Goal: Information Seeking & Learning: Learn about a topic

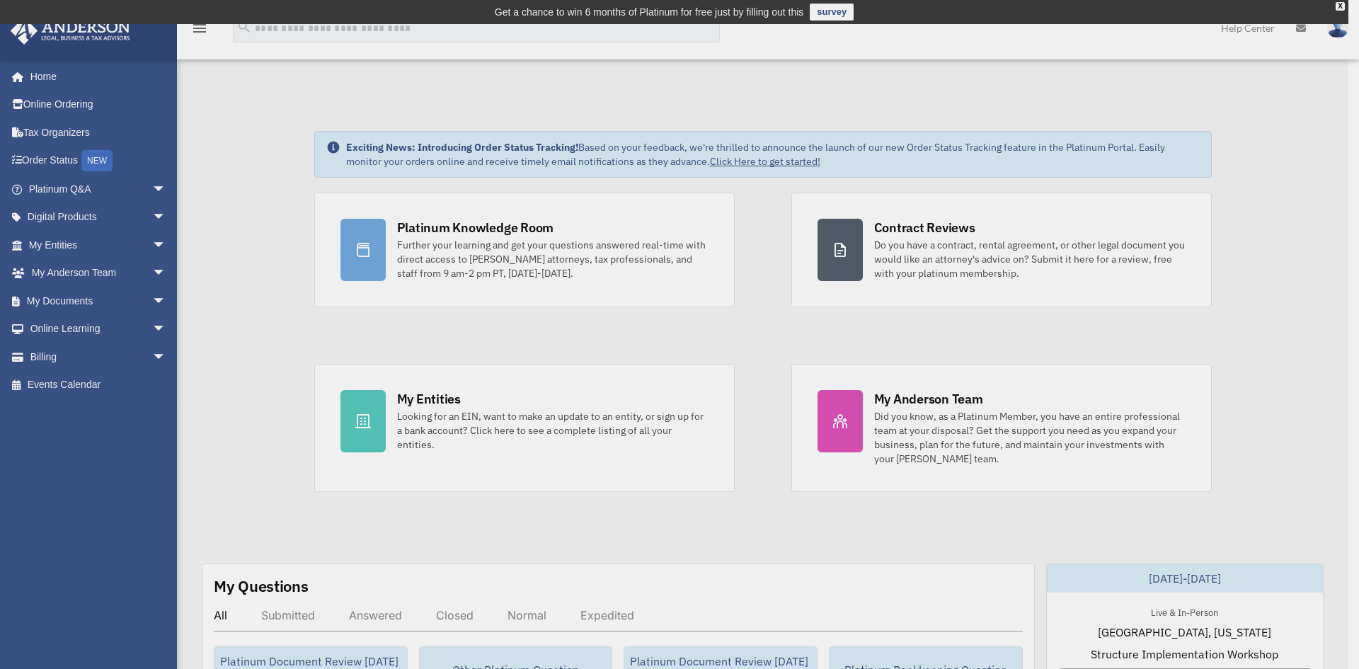
click at [149, 219] on div "x" at bounding box center [679, 334] width 1359 height 669
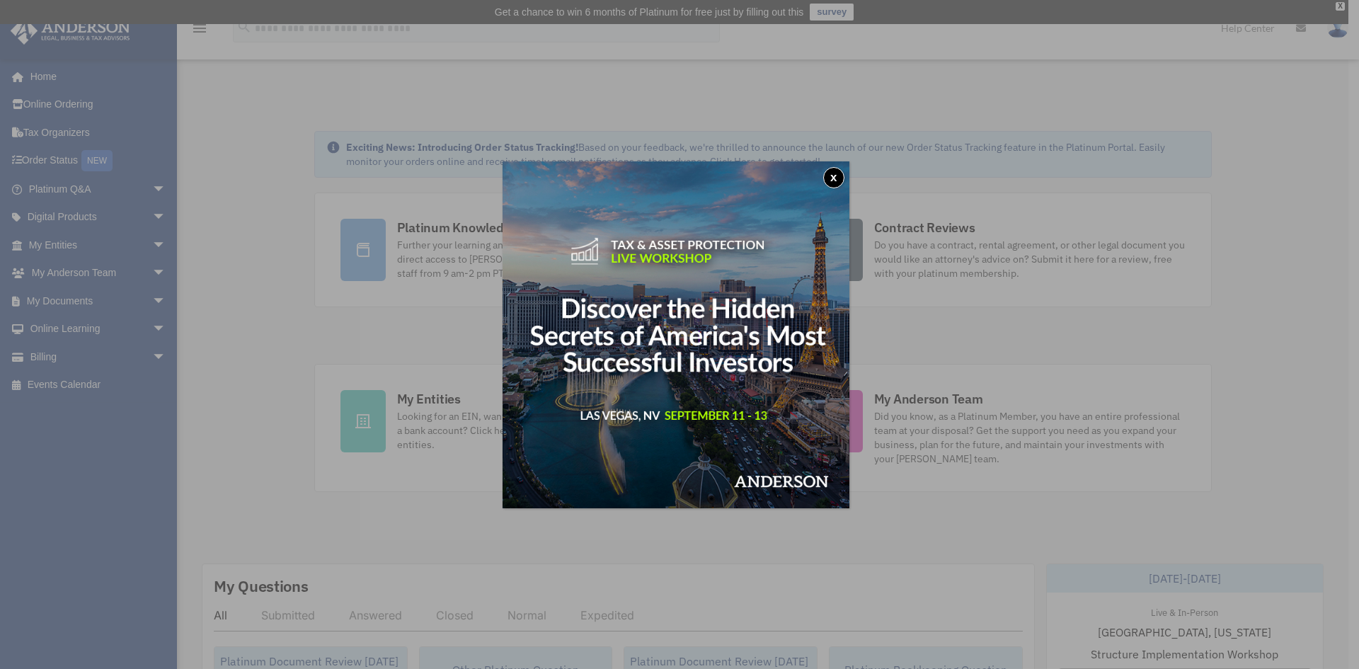
click at [834, 173] on button "x" at bounding box center [833, 177] width 21 height 21
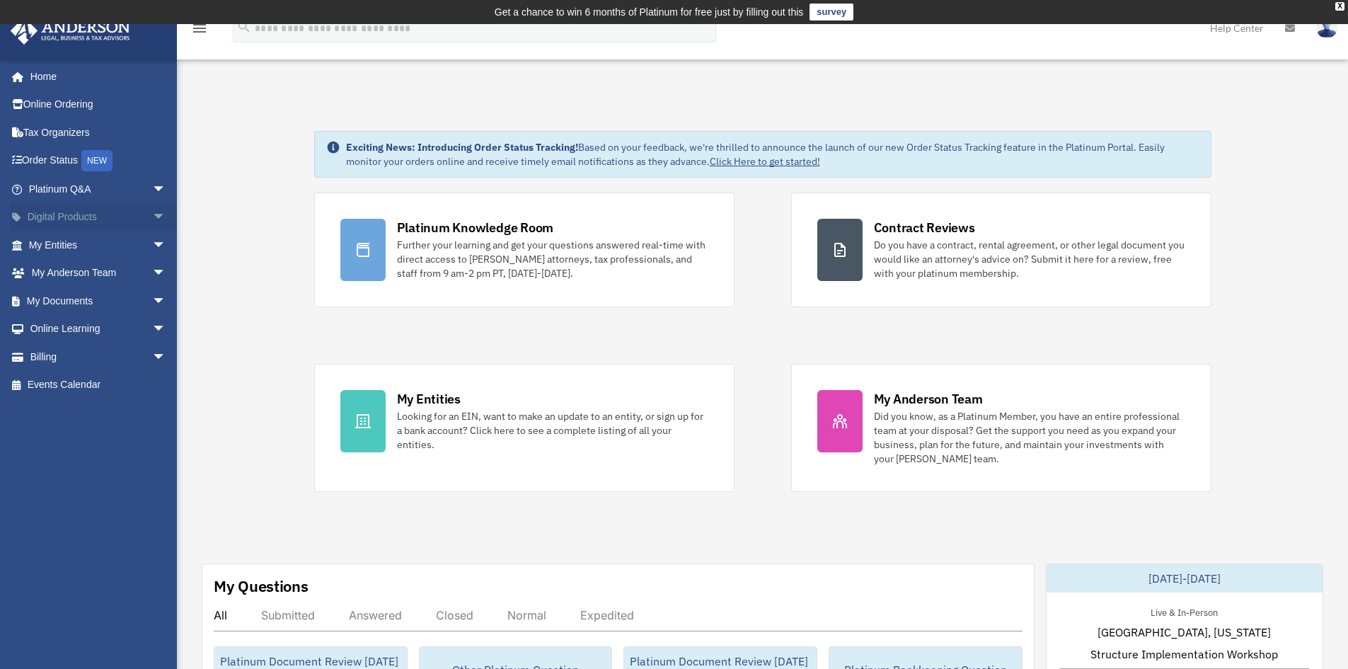
click at [152, 218] on span "arrow_drop_down" at bounding box center [166, 217] width 28 height 29
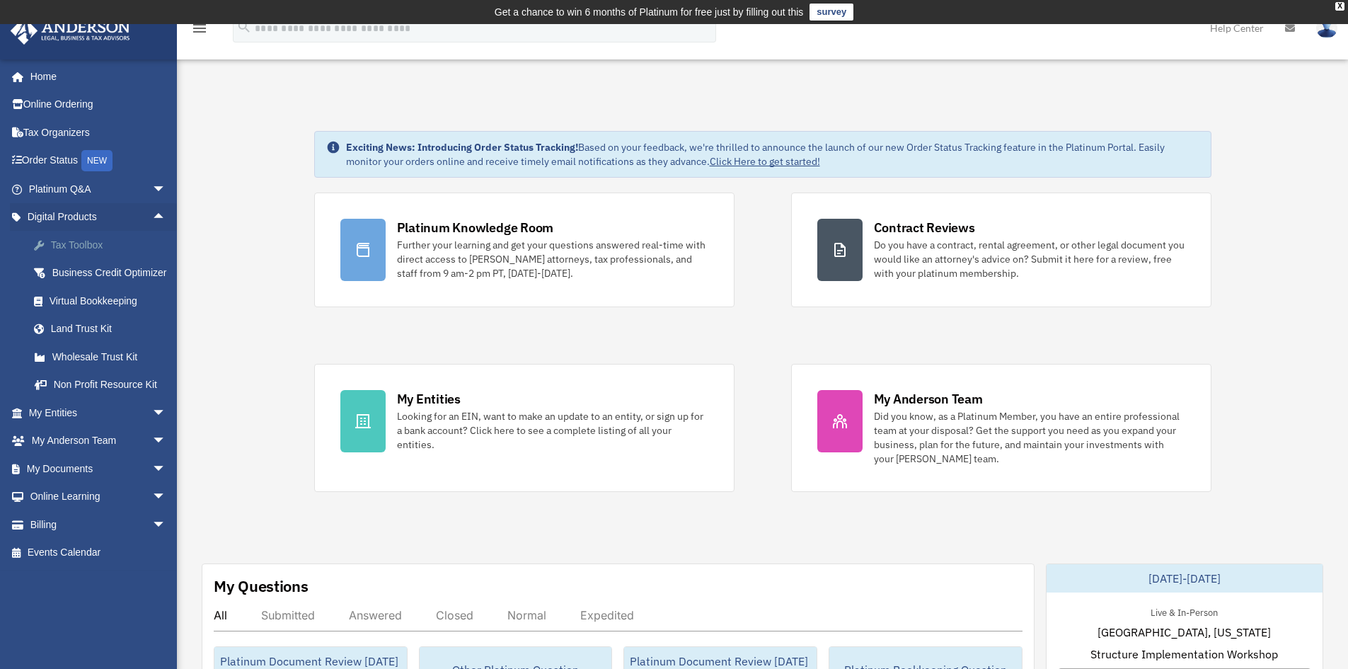
click at [131, 252] on div "Tax Toolbox" at bounding box center [110, 245] width 120 height 18
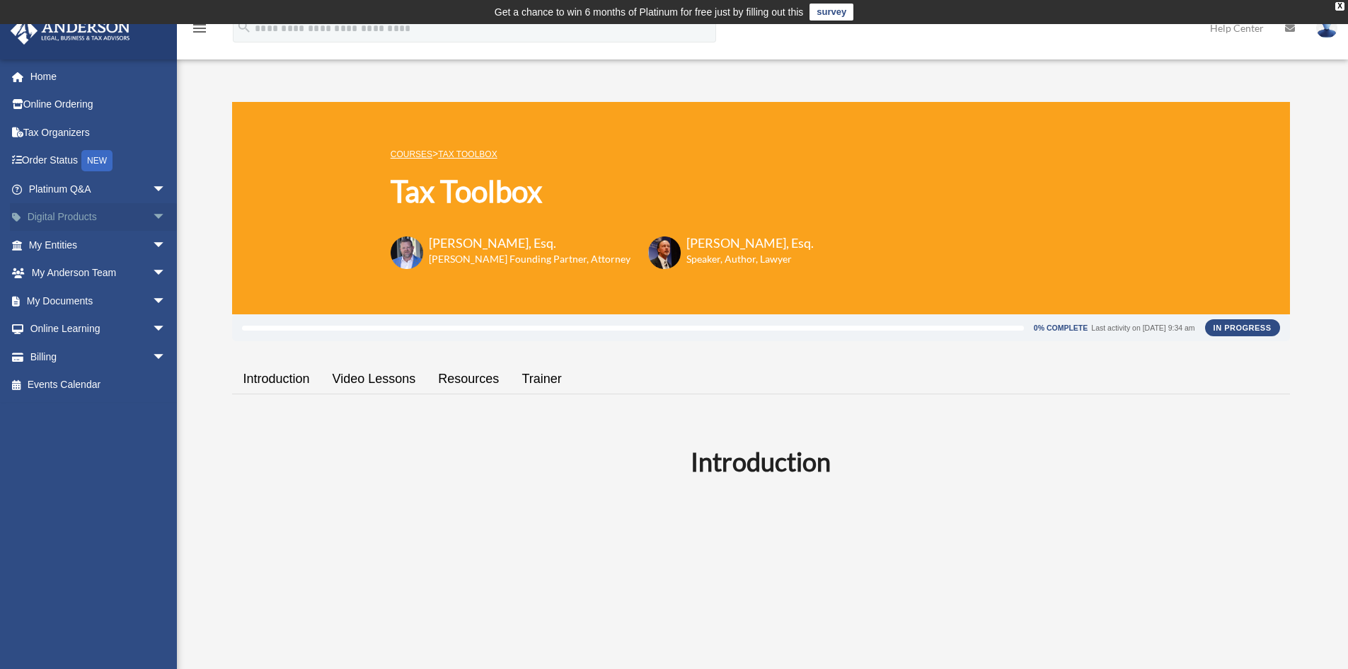
click at [152, 215] on span "arrow_drop_down" at bounding box center [166, 217] width 28 height 29
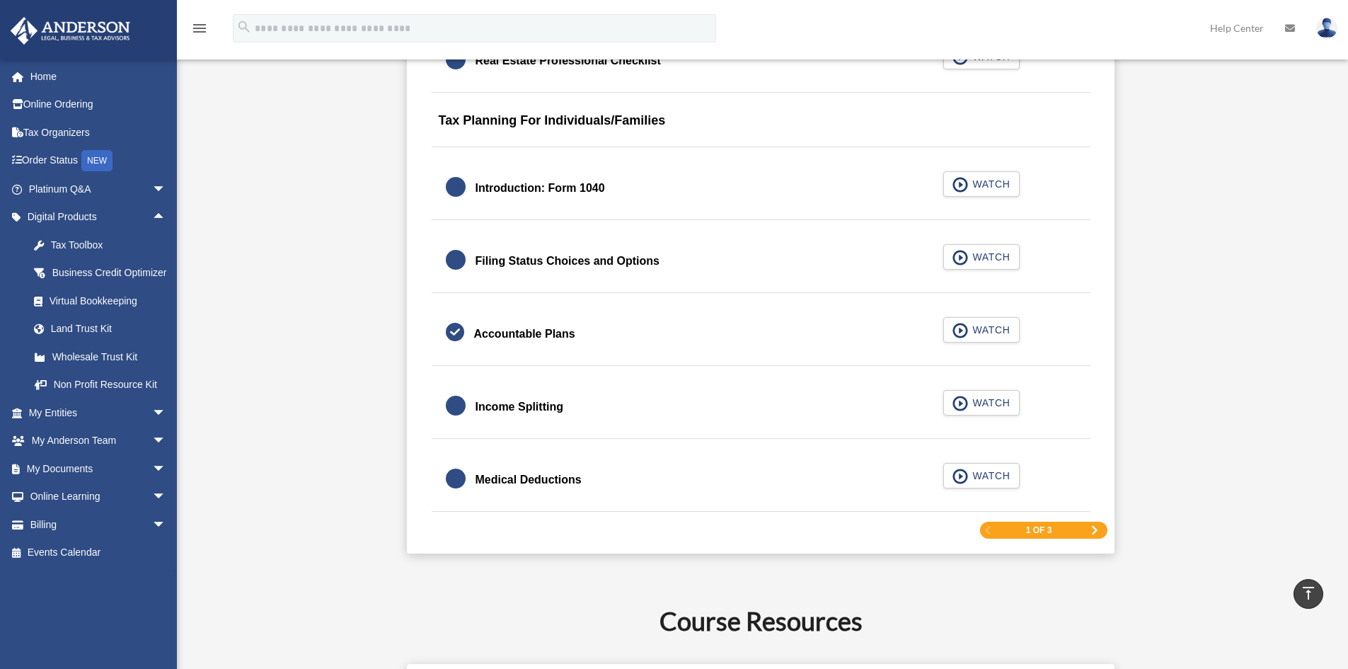
scroll to position [2052, 0]
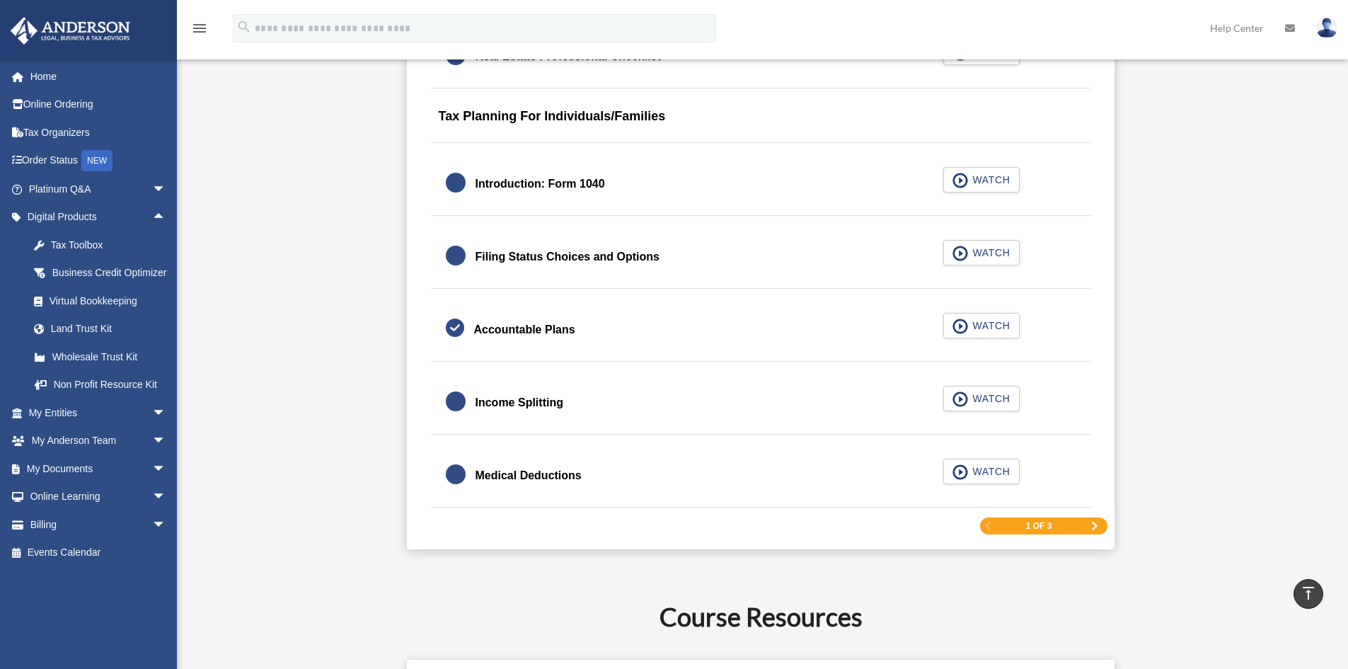
click at [1098, 524] on span "Next Page" at bounding box center [1095, 526] width 8 height 8
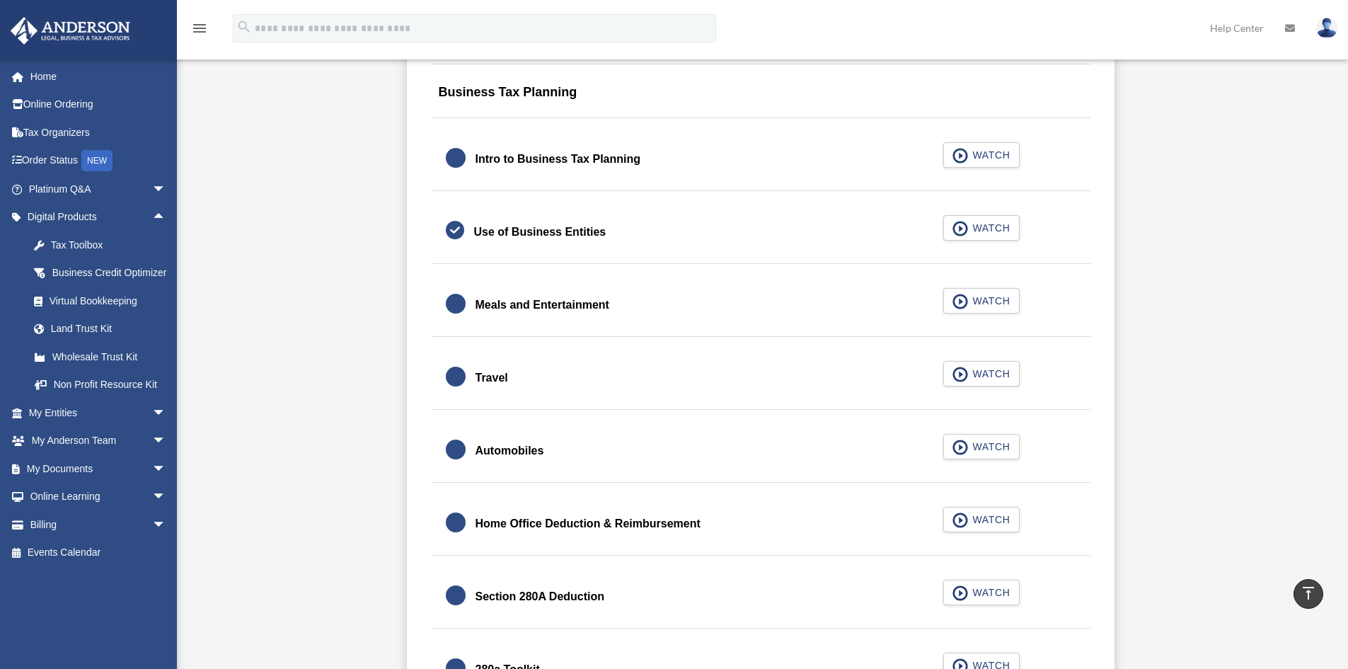
scroll to position [1345, 0]
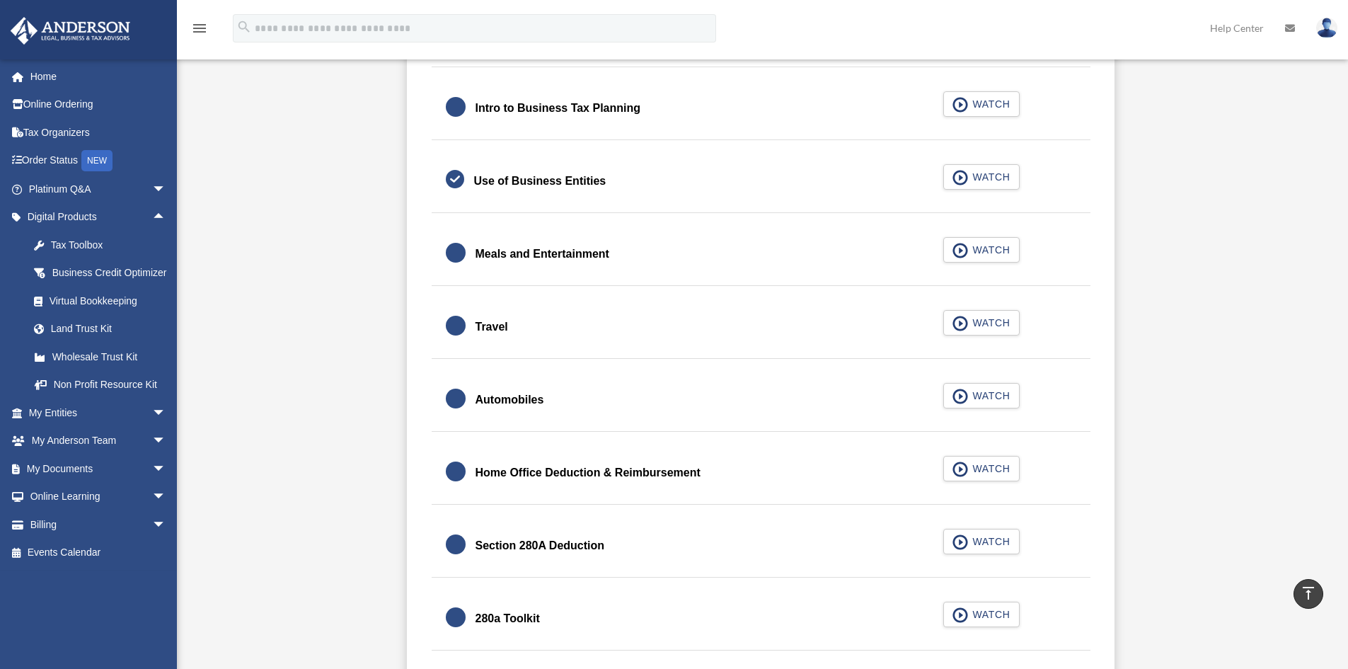
click at [583, 471] on div "Home Office Deduction & Reimbursement" at bounding box center [588, 473] width 225 height 20
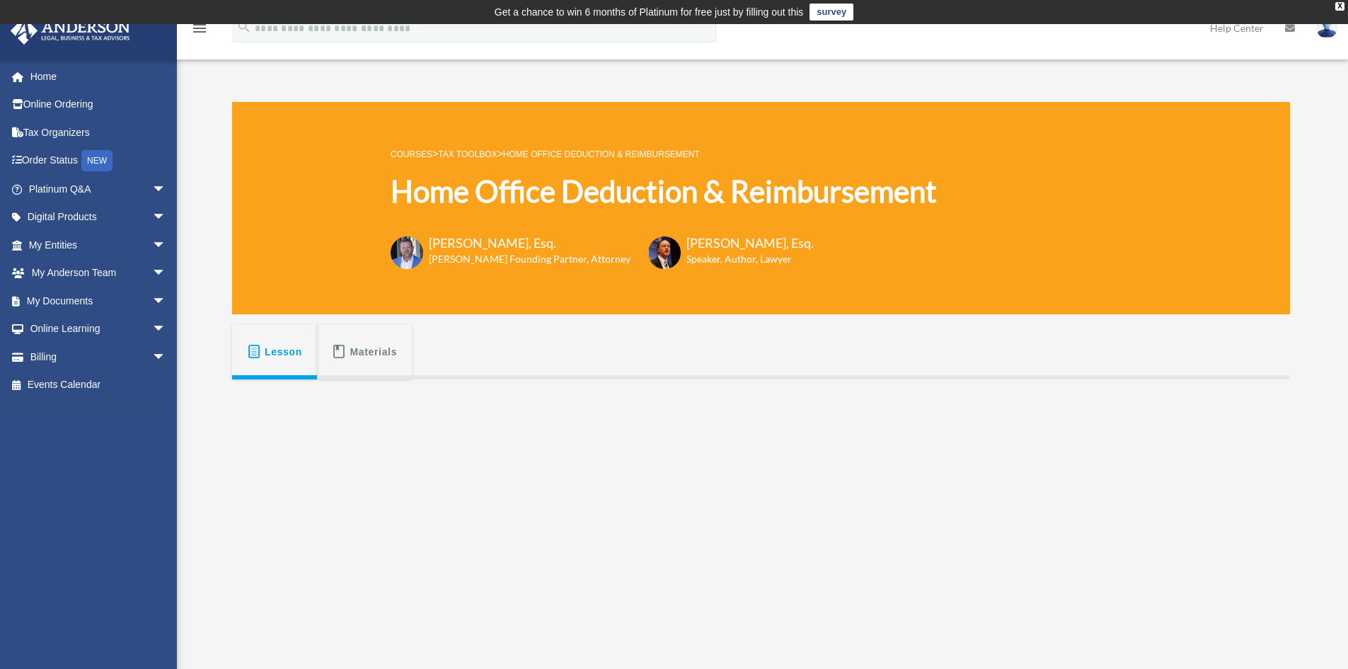
click at [364, 357] on span "Materials" at bounding box center [373, 351] width 47 height 25
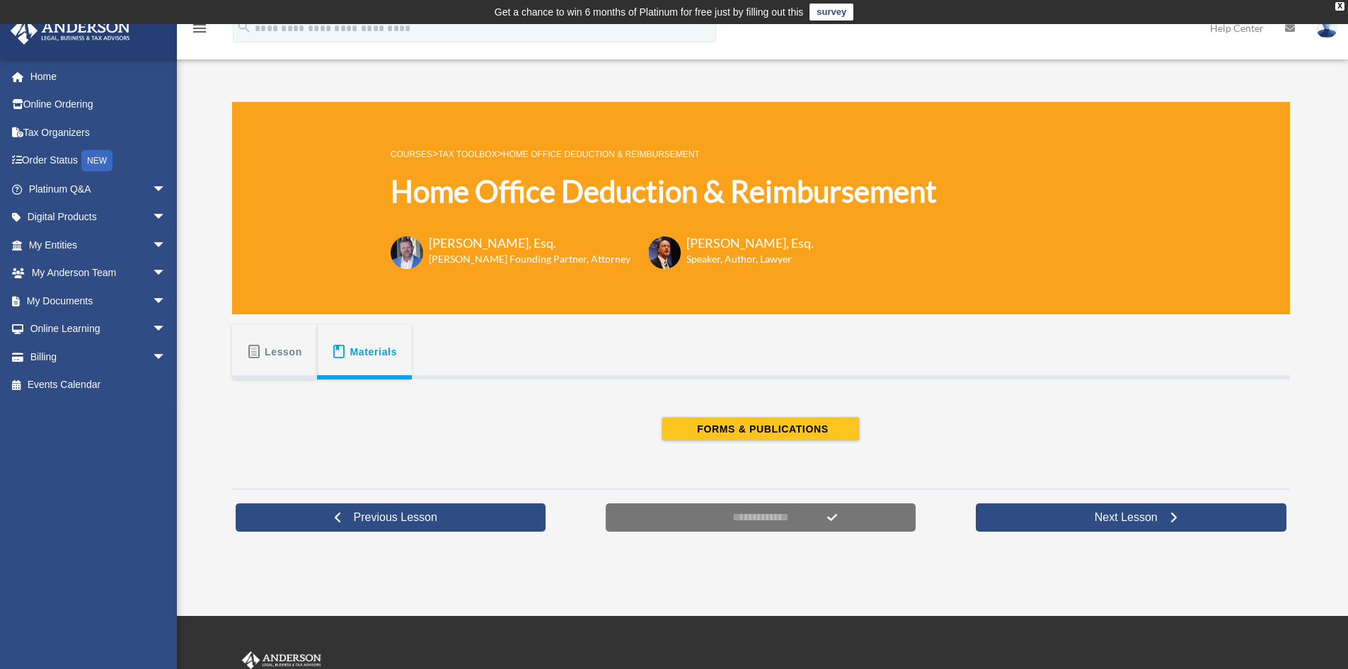
click at [301, 356] on span "Lesson" at bounding box center [284, 351] width 38 height 25
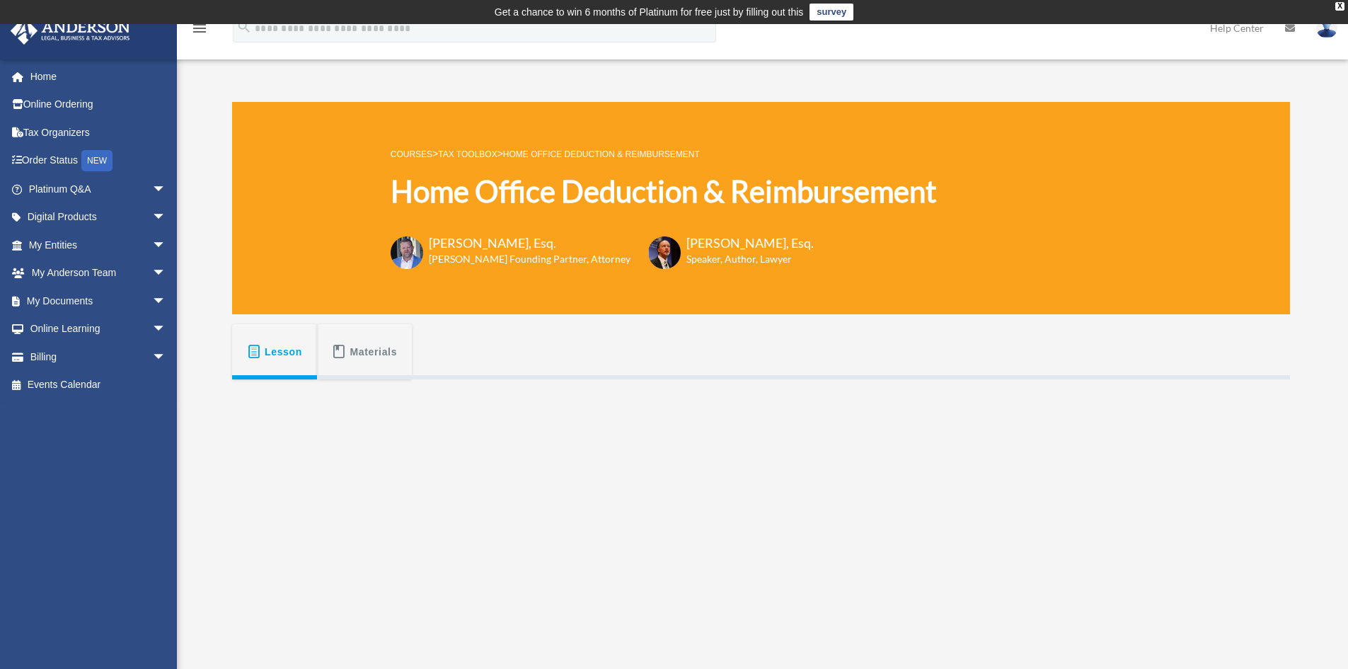
click at [376, 365] on button "Materials" at bounding box center [364, 351] width 95 height 55
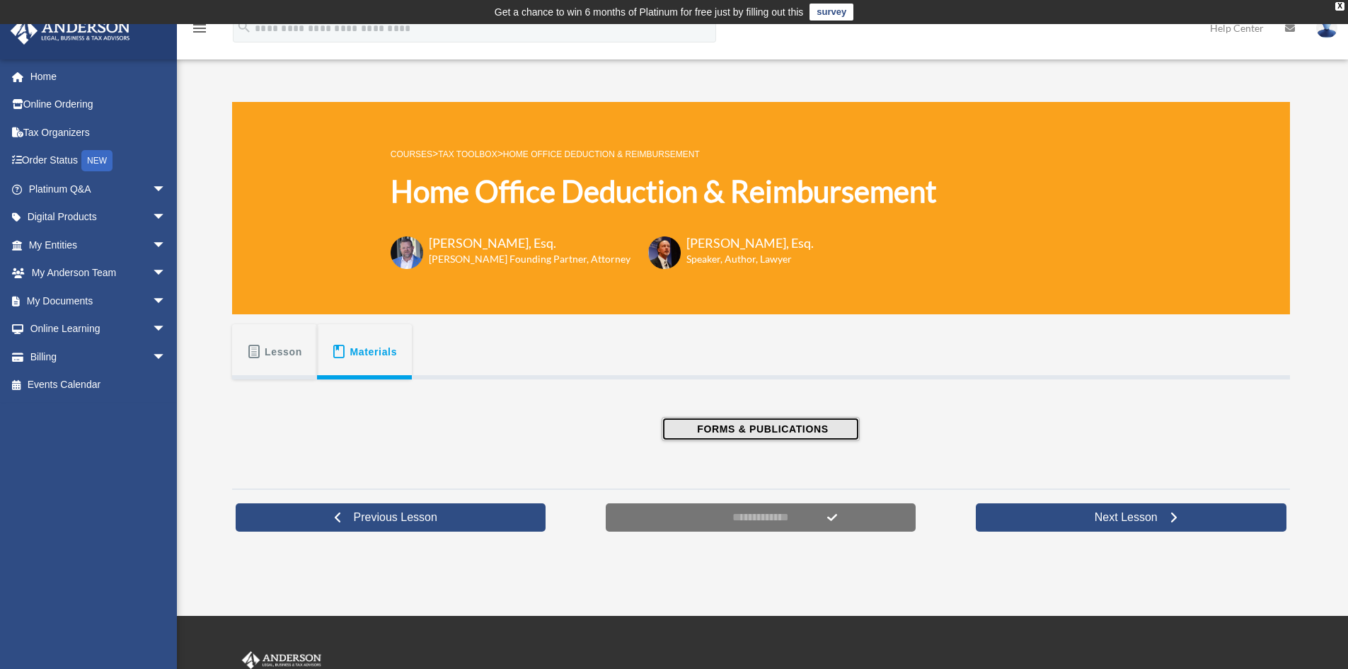
click at [693, 435] on span "FORMS & PUBLICATIONS" at bounding box center [760, 429] width 135 height 14
click at [292, 369] on button "Lesson" at bounding box center [274, 351] width 85 height 55
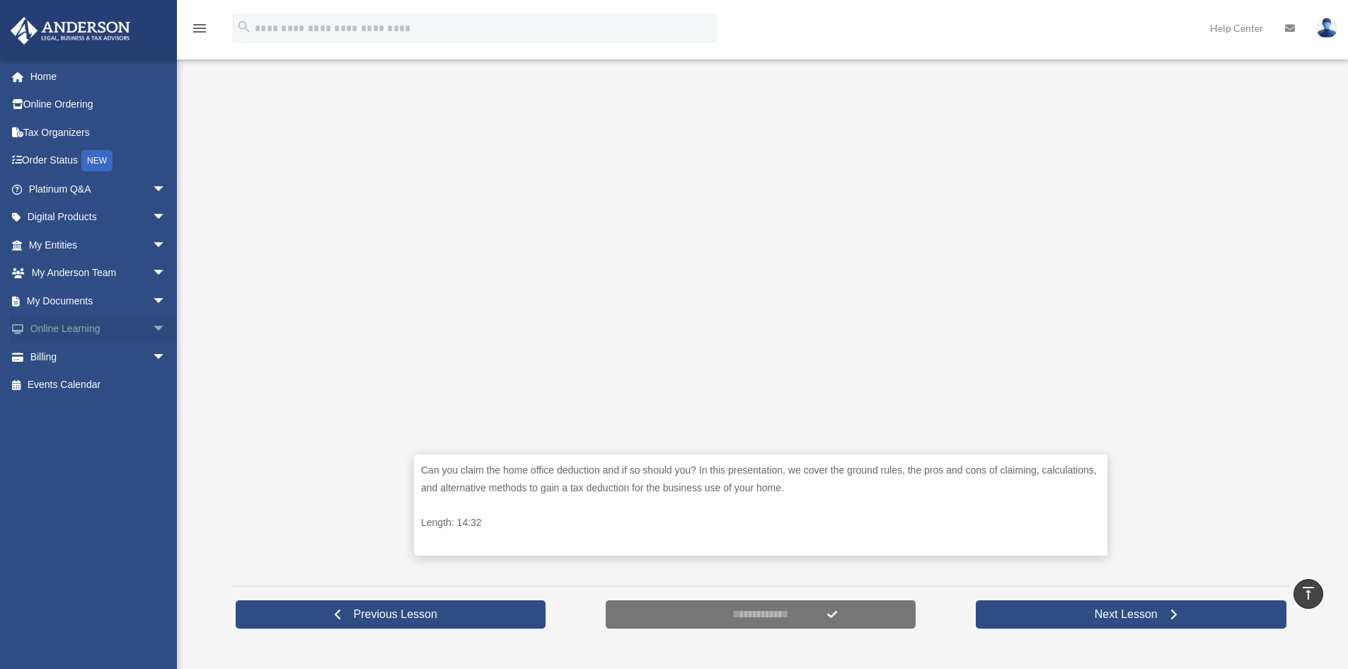
scroll to position [283, 0]
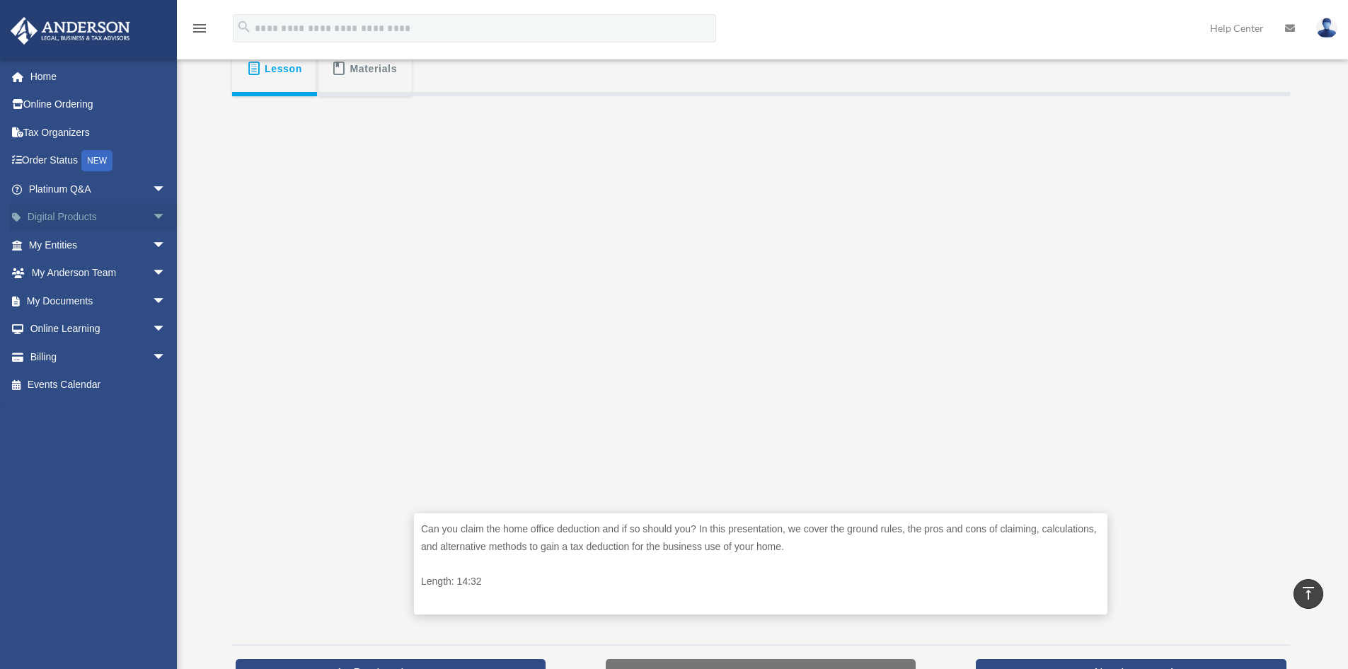
click at [158, 215] on span "arrow_drop_down" at bounding box center [166, 217] width 28 height 29
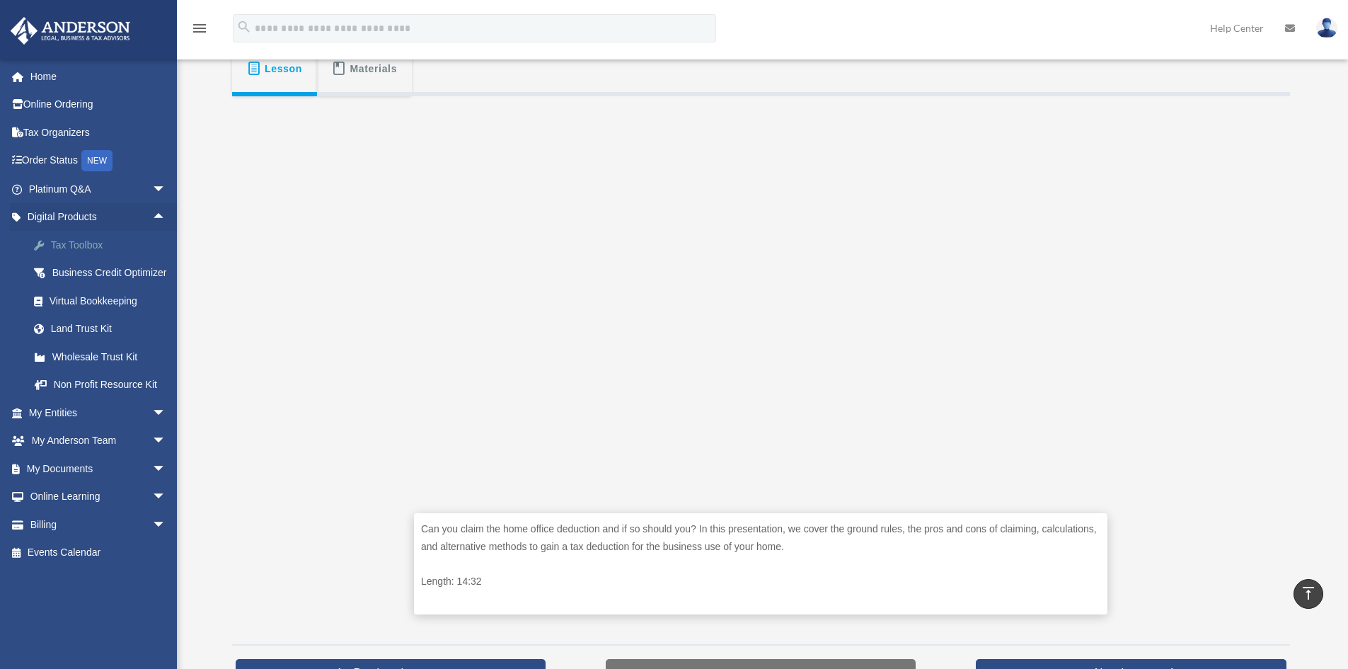
click at [99, 243] on div "Tax Toolbox" at bounding box center [110, 245] width 120 height 18
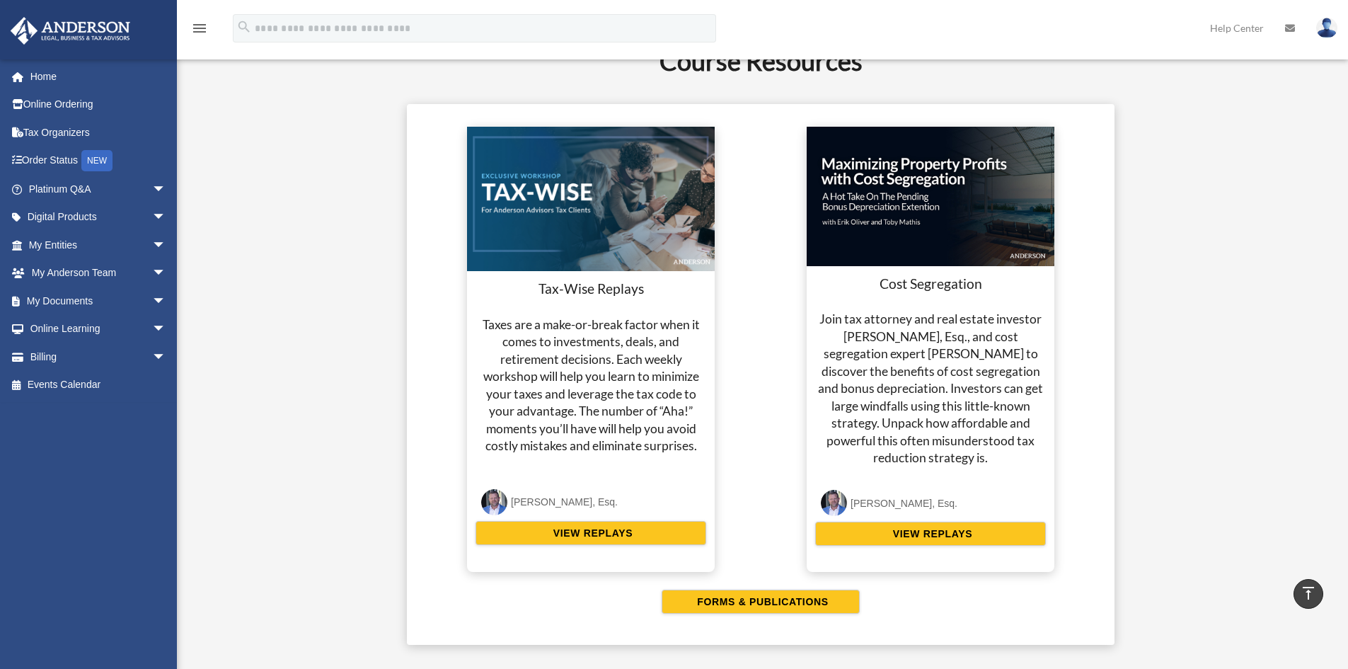
scroll to position [2629, 0]
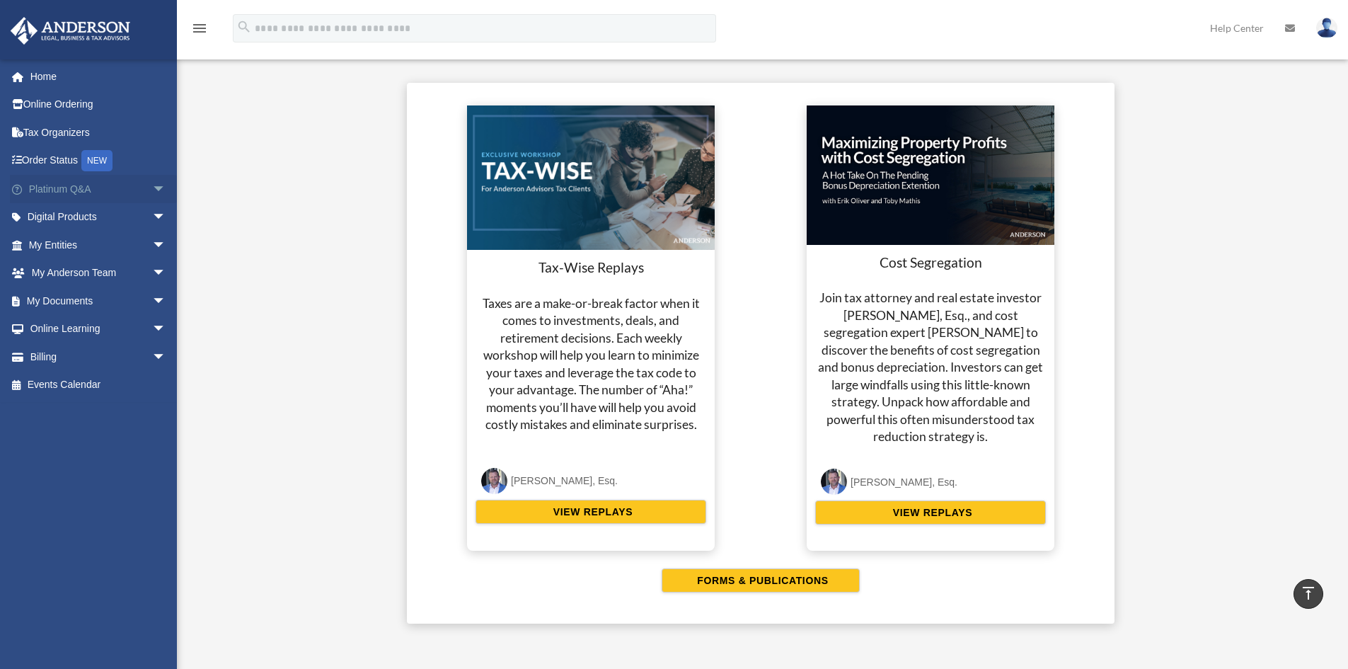
click at [154, 190] on span "arrow_drop_down" at bounding box center [166, 189] width 28 height 29
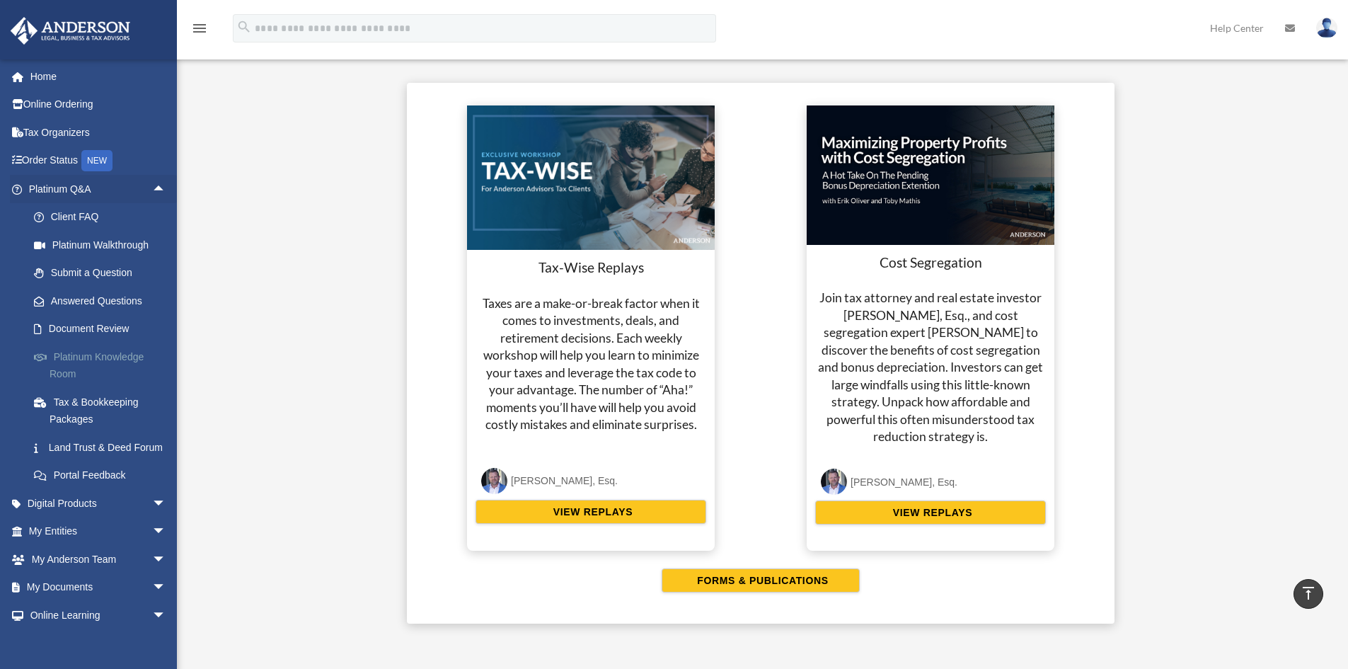
click at [128, 372] on link "Platinum Knowledge Room" at bounding box center [104, 365] width 168 height 45
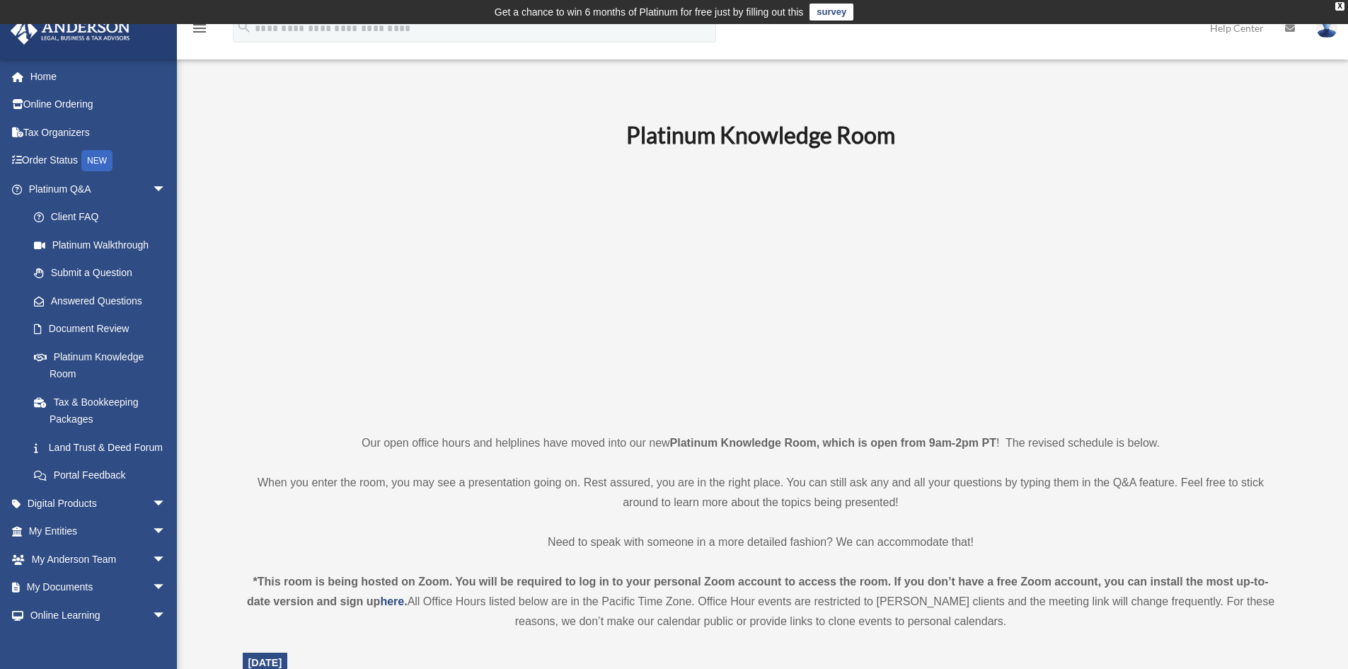
scroll to position [495, 0]
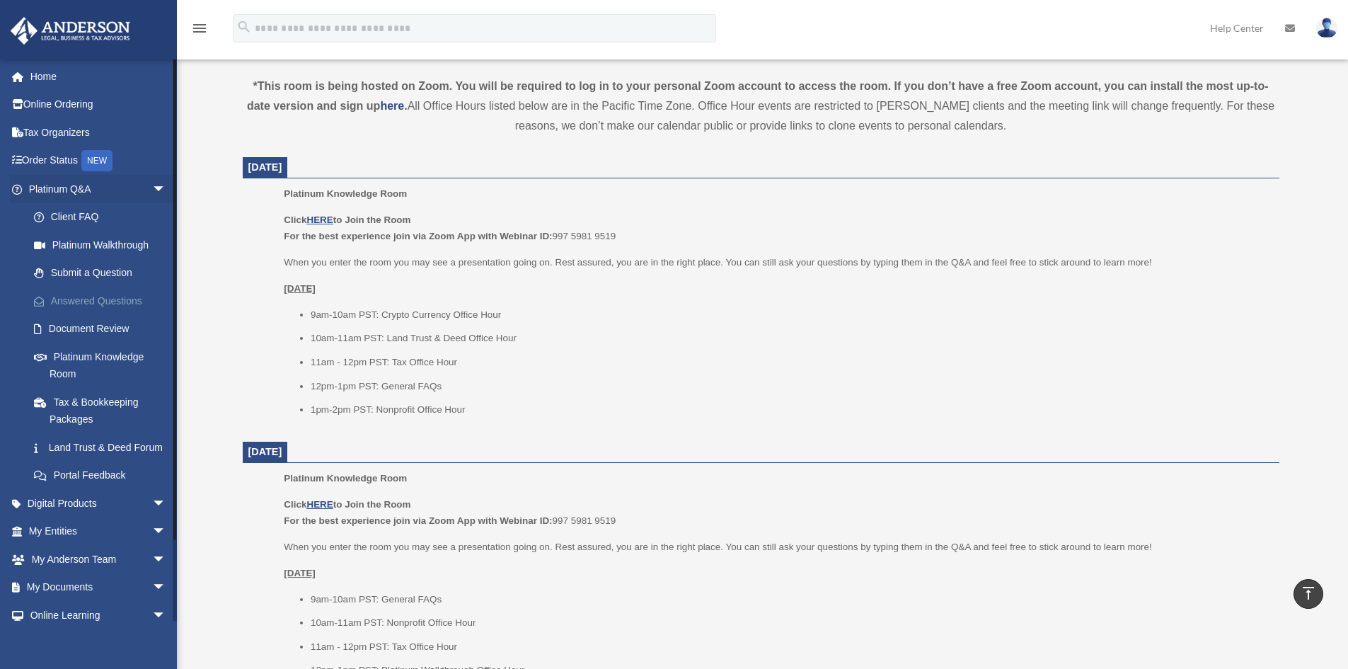
click at [63, 297] on link "Answered Questions" at bounding box center [104, 301] width 168 height 28
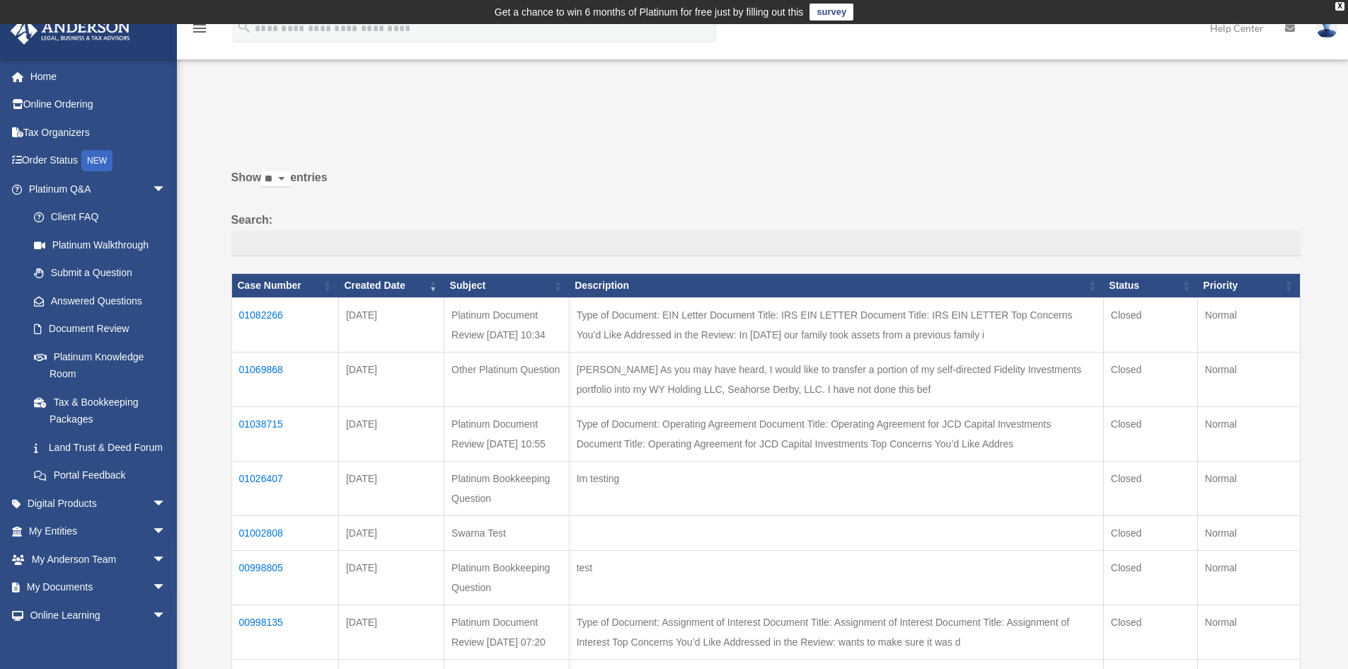
click at [268, 315] on td "01082266" at bounding box center [284, 324] width 107 height 54
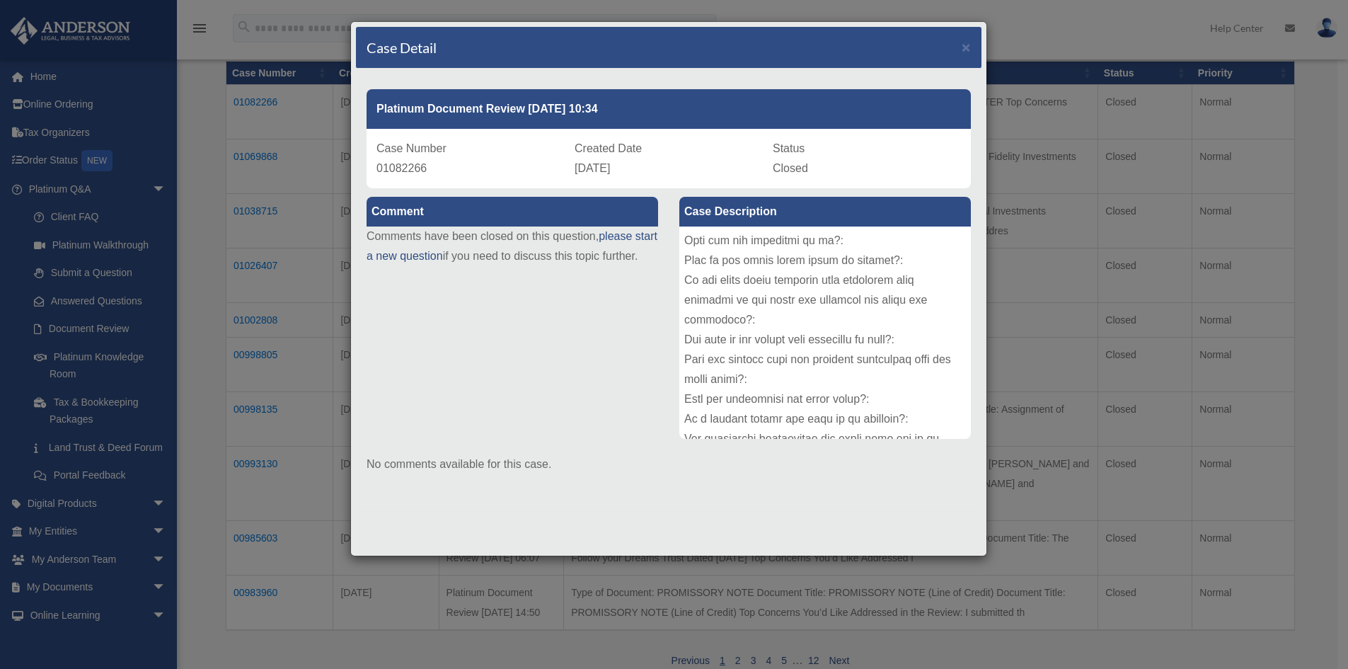
scroll to position [967, 0]
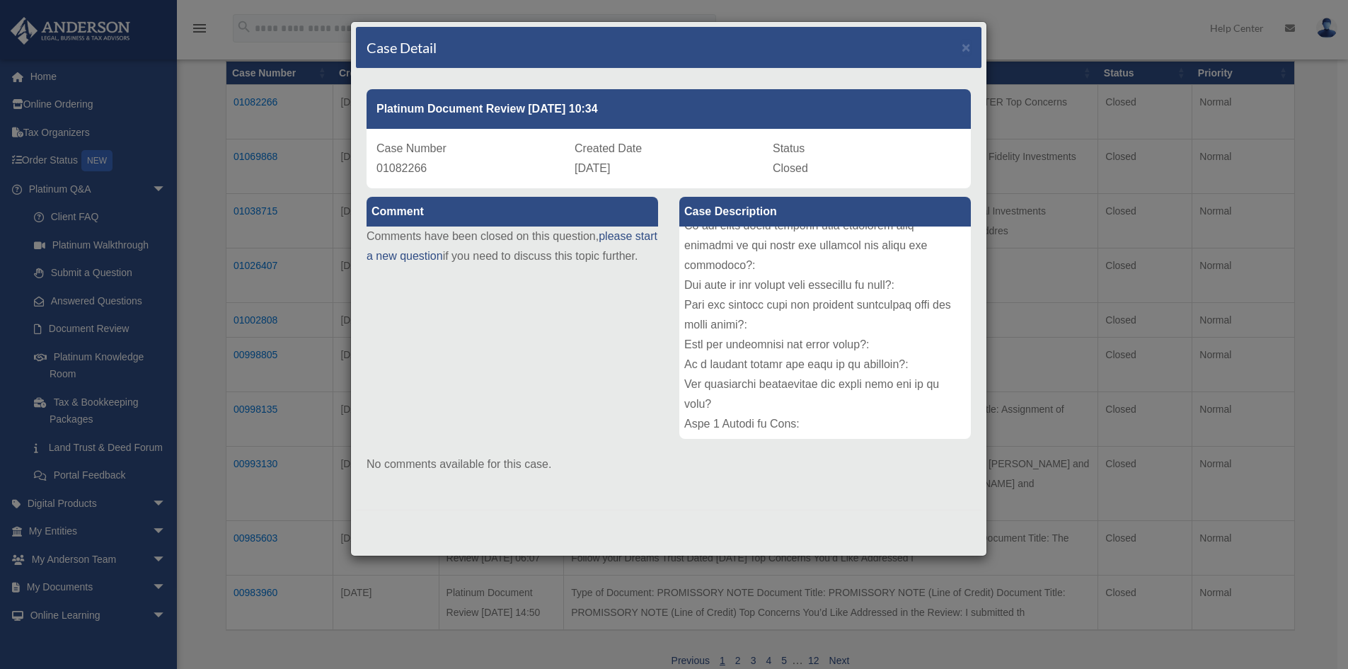
click at [960, 47] on div "Case Detail ×" at bounding box center [669, 48] width 626 height 42
click at [968, 45] on span "×" at bounding box center [966, 47] width 9 height 16
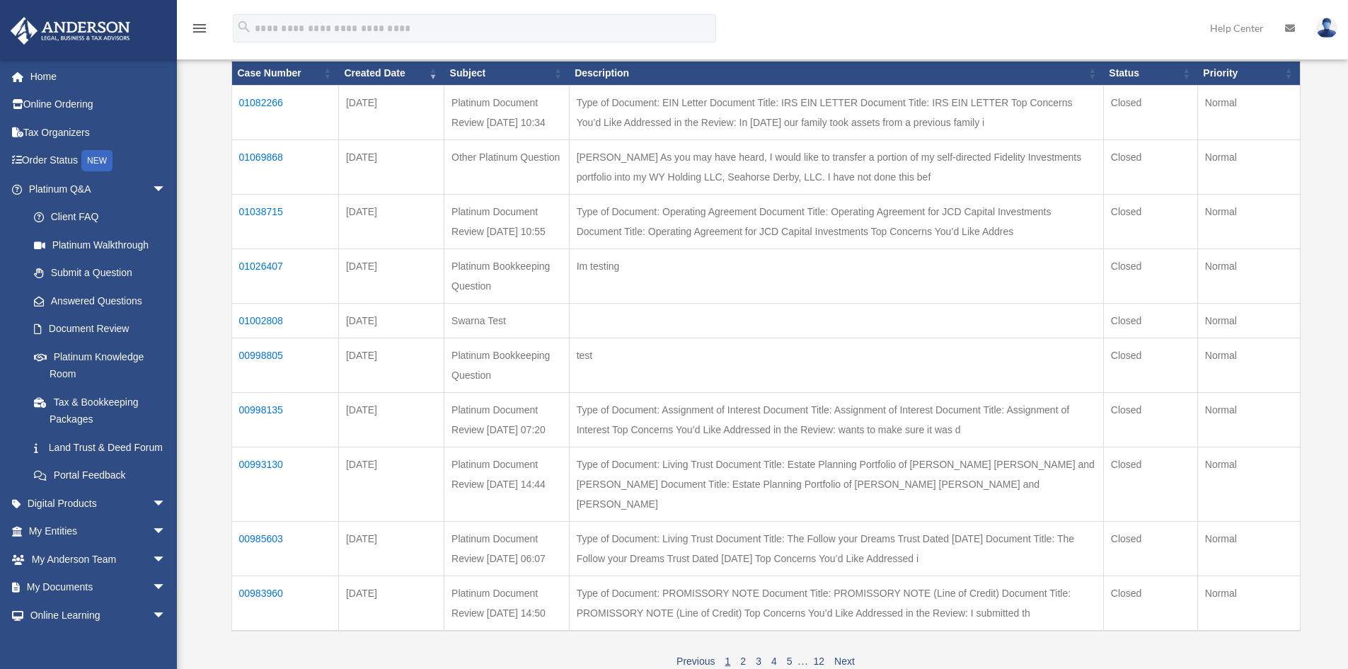
click at [263, 233] on td "01038715" at bounding box center [284, 221] width 107 height 54
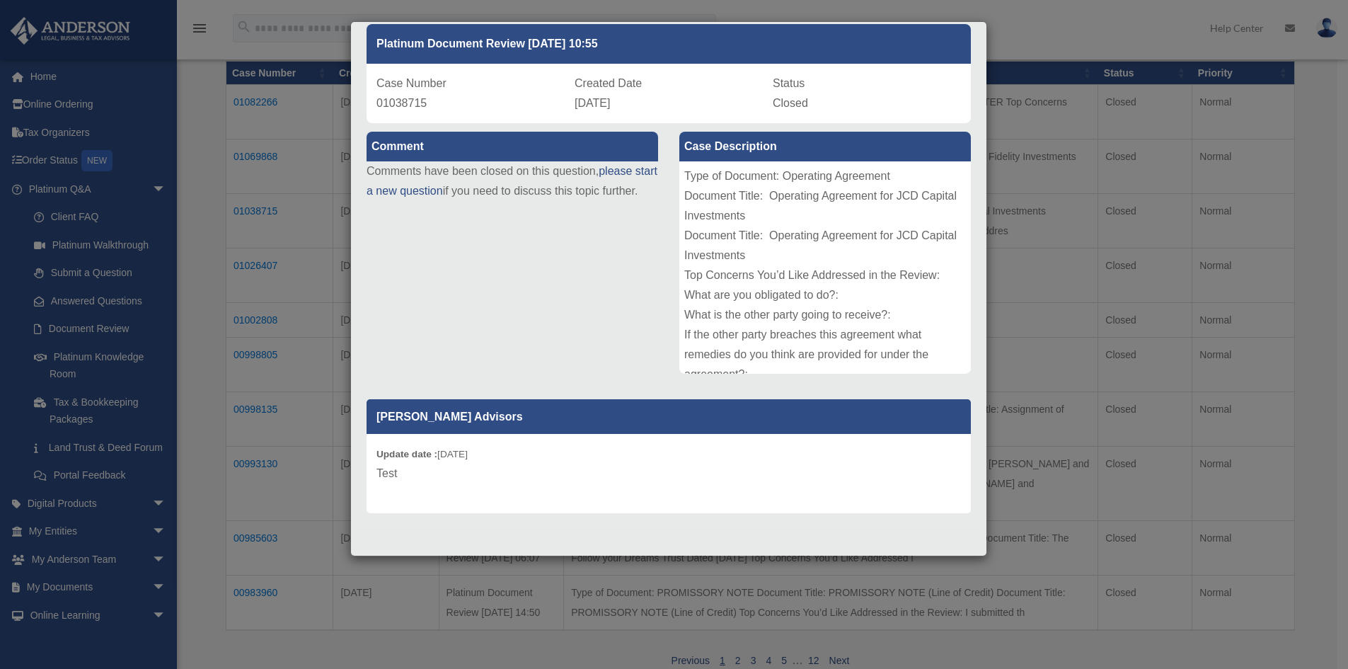
scroll to position [0, 0]
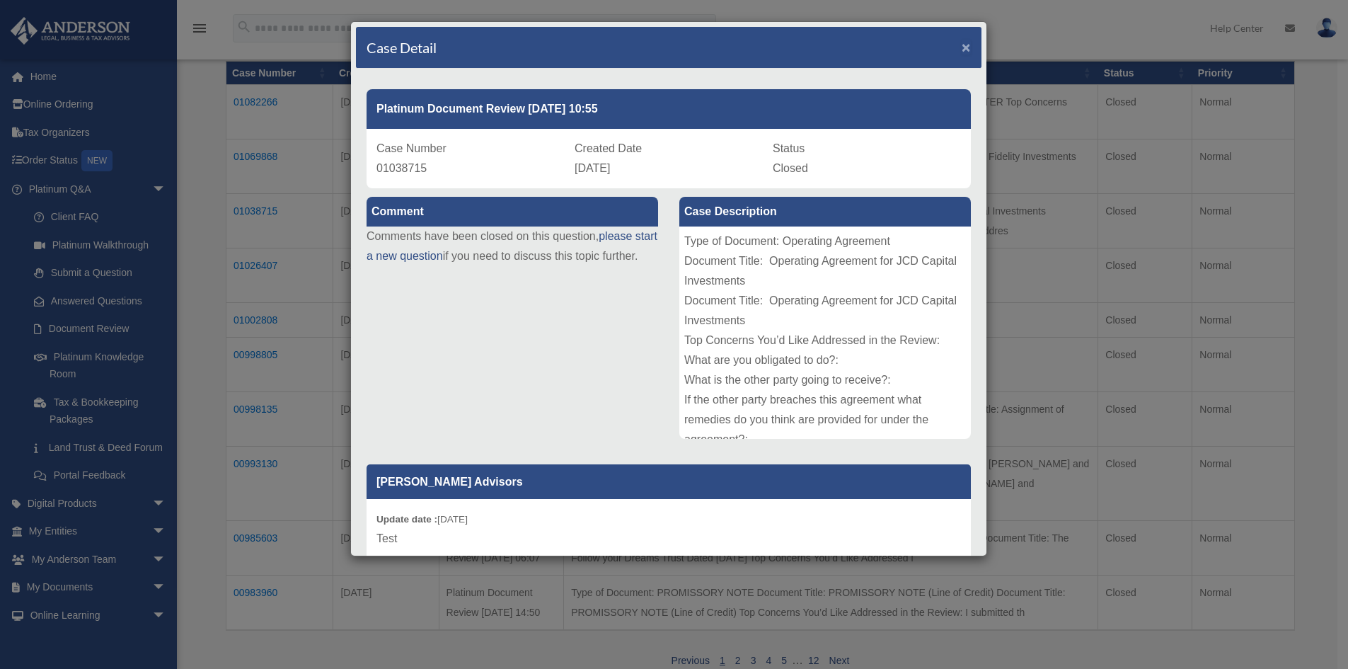
click at [962, 39] on span "×" at bounding box center [966, 47] width 9 height 16
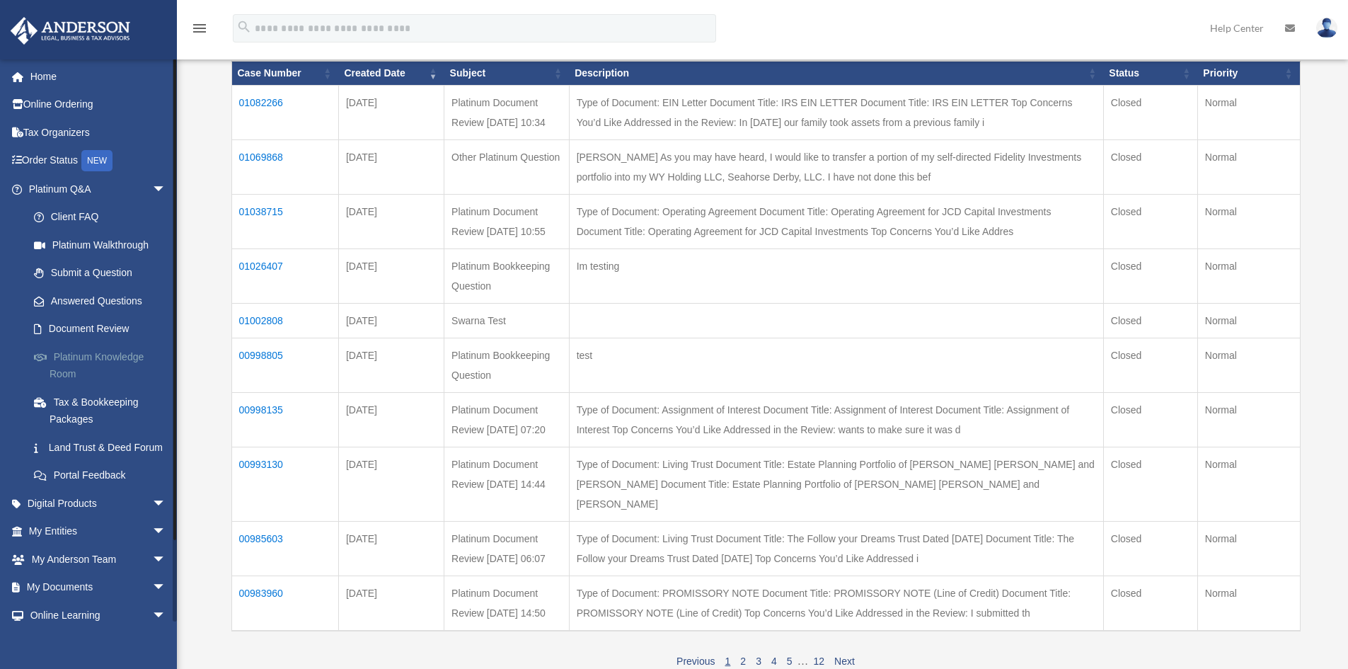
click at [97, 380] on link "Platinum Knowledge Room" at bounding box center [104, 365] width 168 height 45
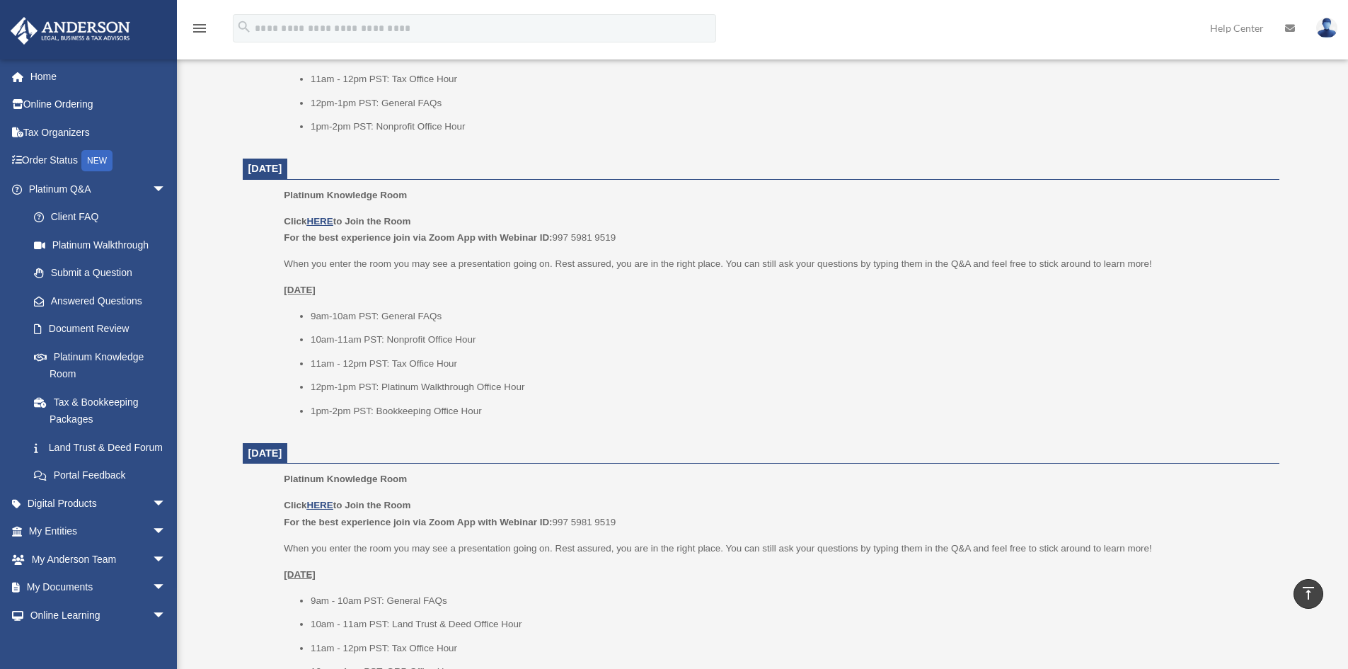
scroll to position [566, 0]
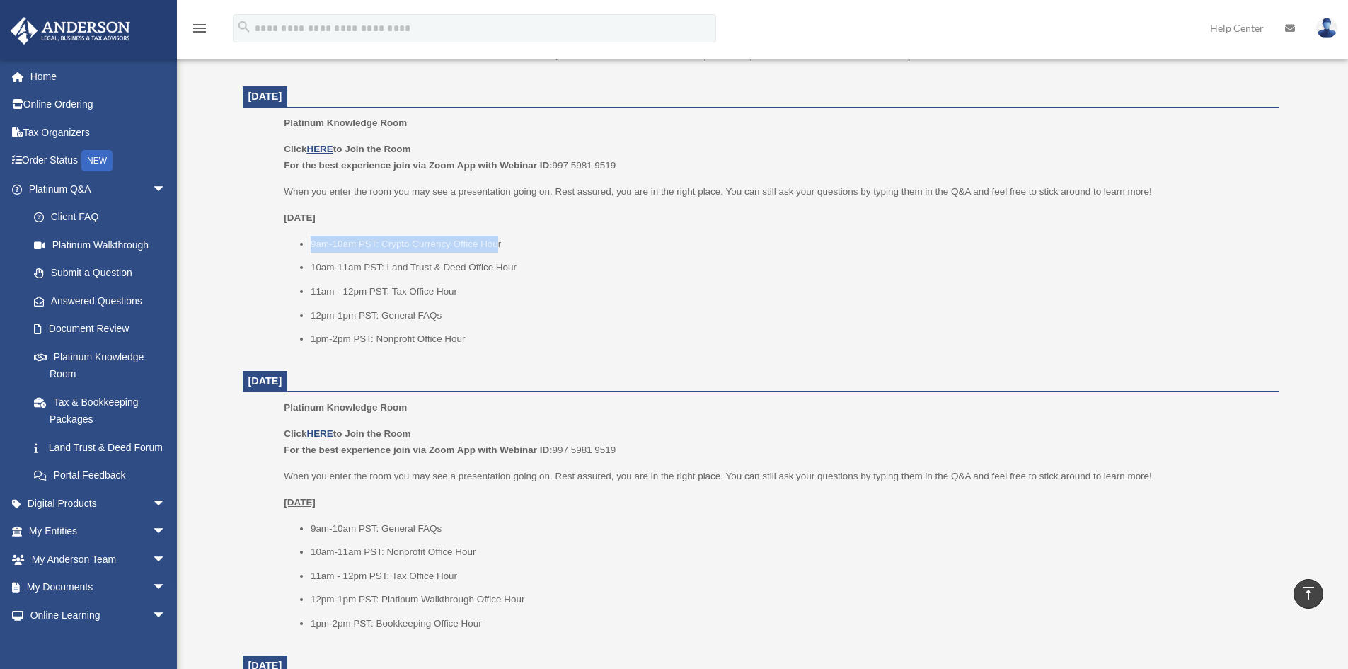
drag, startPoint x: 500, startPoint y: 243, endPoint x: 310, endPoint y: 248, distance: 189.7
click at [311, 248] on li "9am-10am PST: Crypto Currency Office Hour" at bounding box center [790, 244] width 959 height 17
click at [619, 271] on li "10am-11am PST: Land Trust & Deed Office Hour" at bounding box center [790, 267] width 959 height 17
click at [529, 297] on li "11am - 12pm PST: Tax Office Hour" at bounding box center [790, 291] width 959 height 17
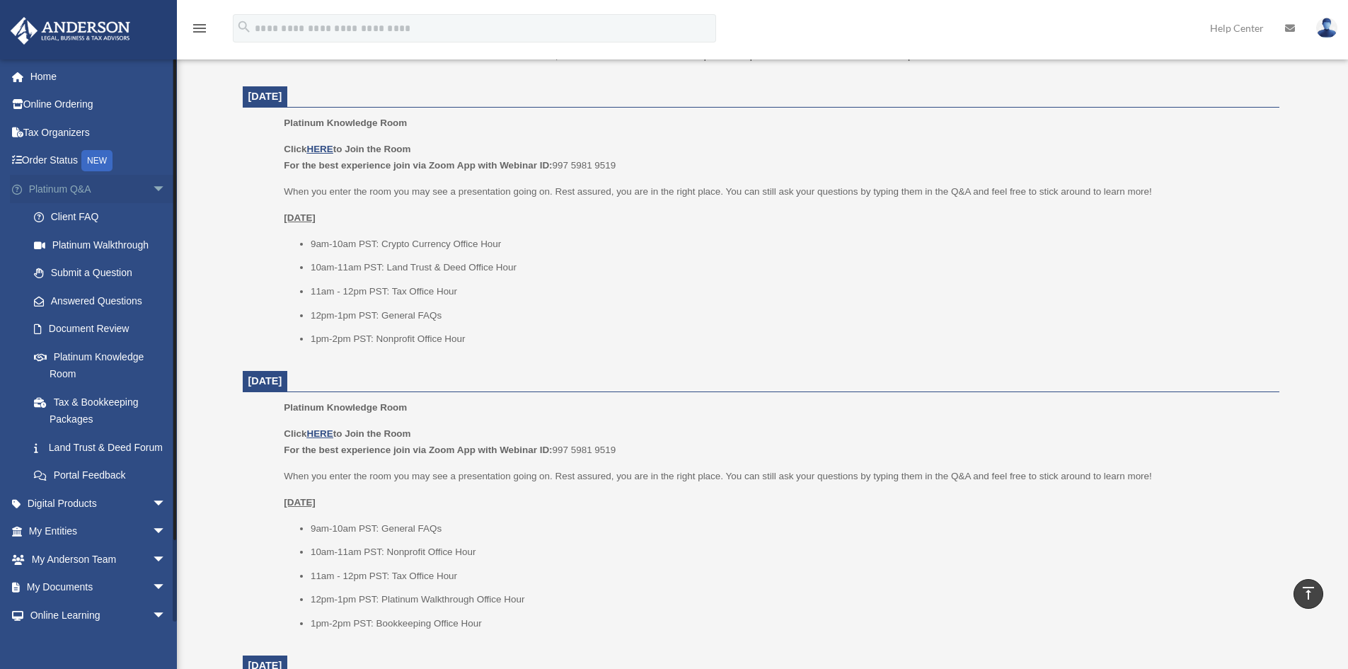
click at [160, 197] on span "arrow_drop_down" at bounding box center [166, 189] width 28 height 29
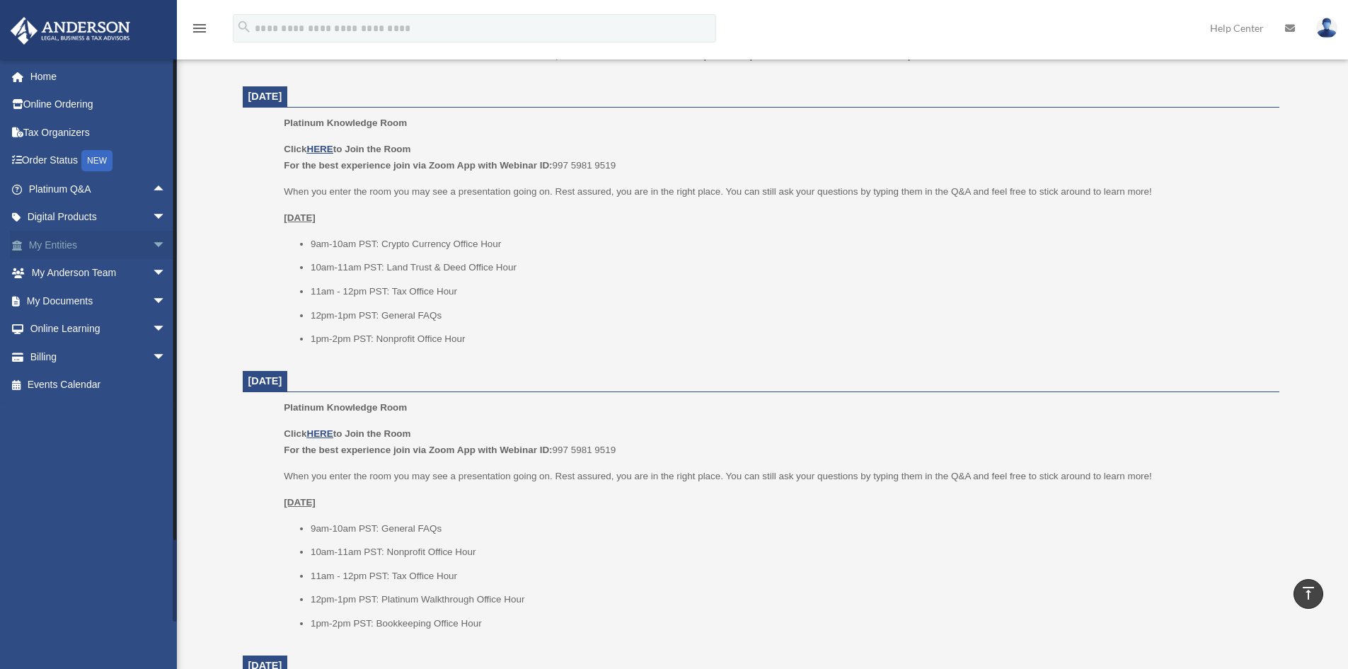
click at [152, 248] on span "arrow_drop_down" at bounding box center [166, 245] width 28 height 29
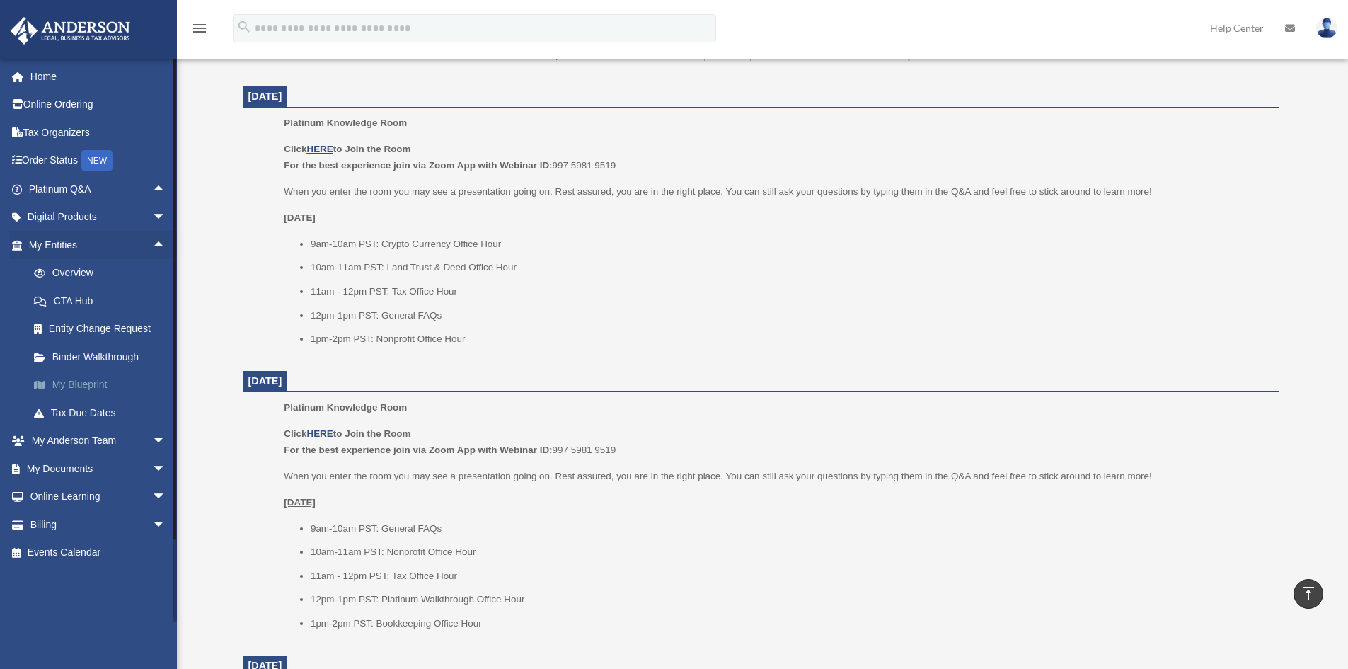
click at [132, 391] on link "My Blueprint" at bounding box center [104, 385] width 168 height 28
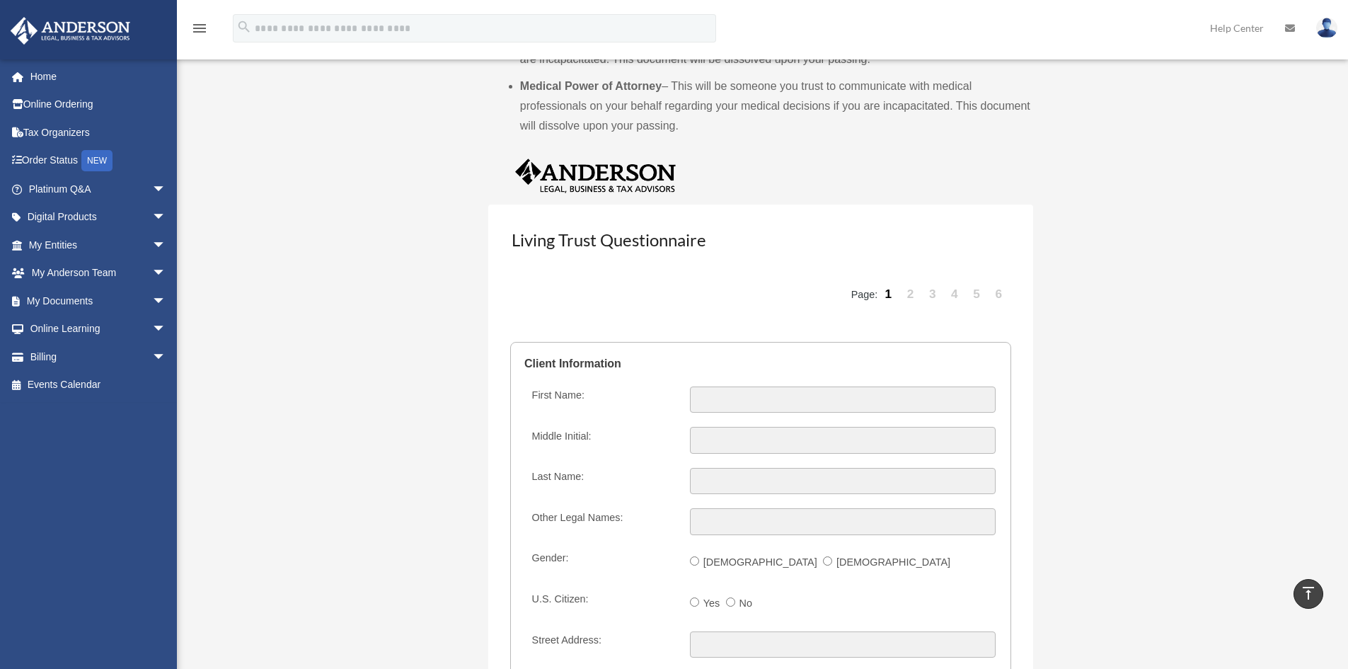
scroll to position [1132, 0]
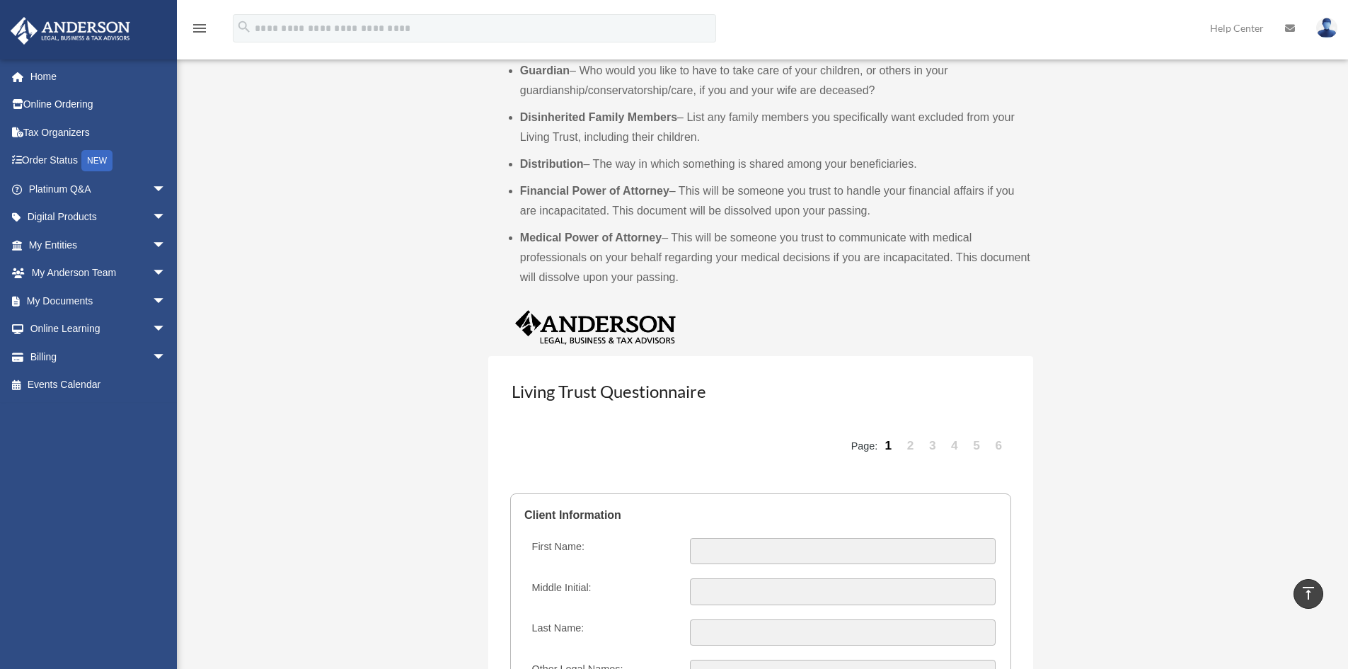
click at [995, 447] on link "6" at bounding box center [999, 446] width 20 height 42
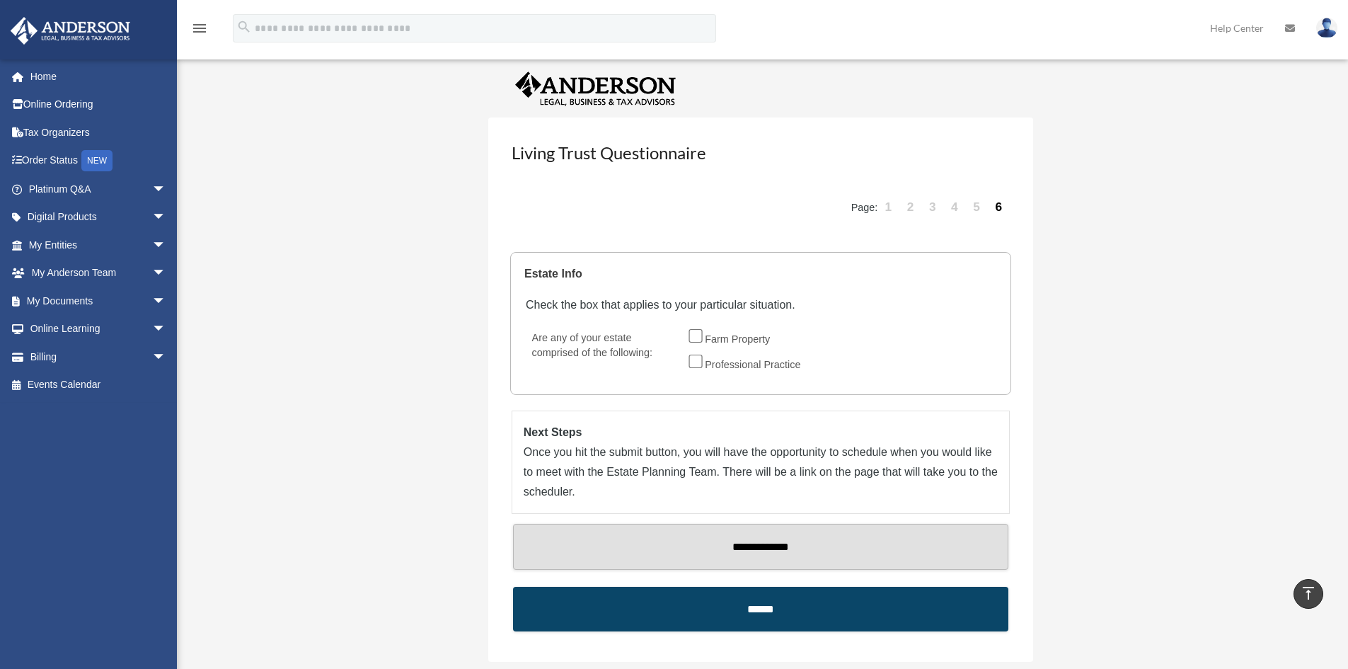
scroll to position [1274, 0]
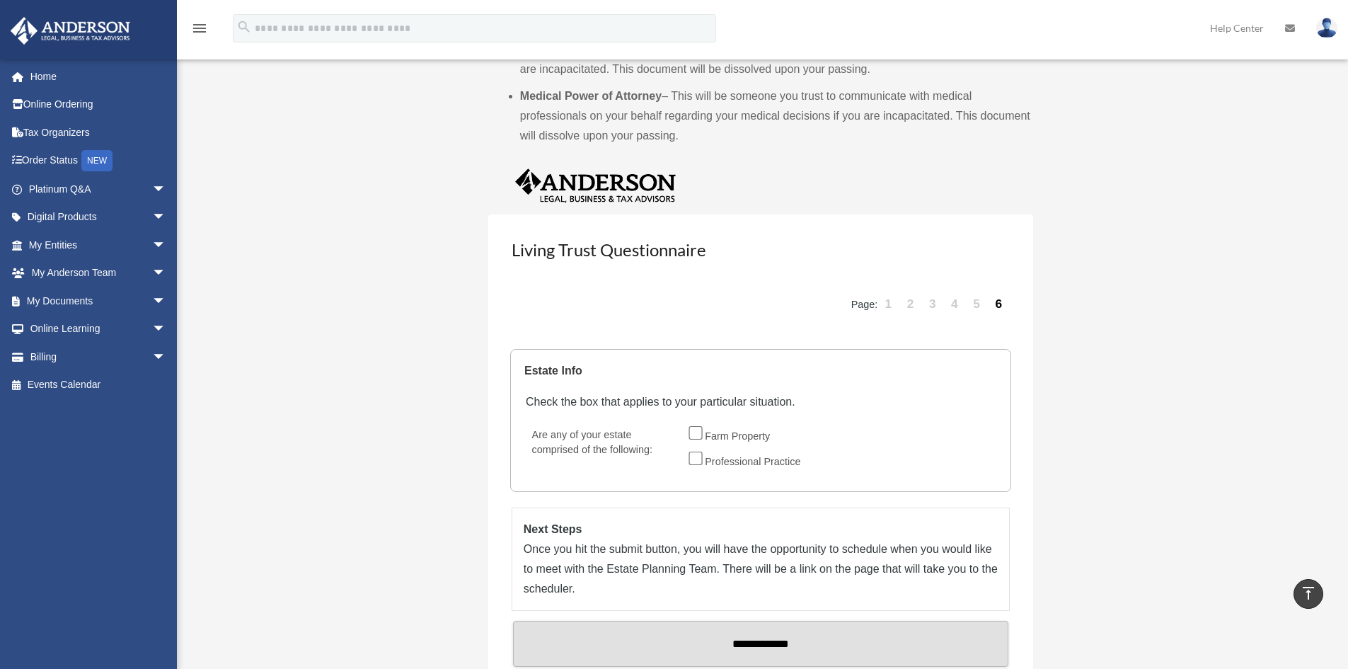
click at [890, 303] on link "1" at bounding box center [889, 304] width 20 height 42
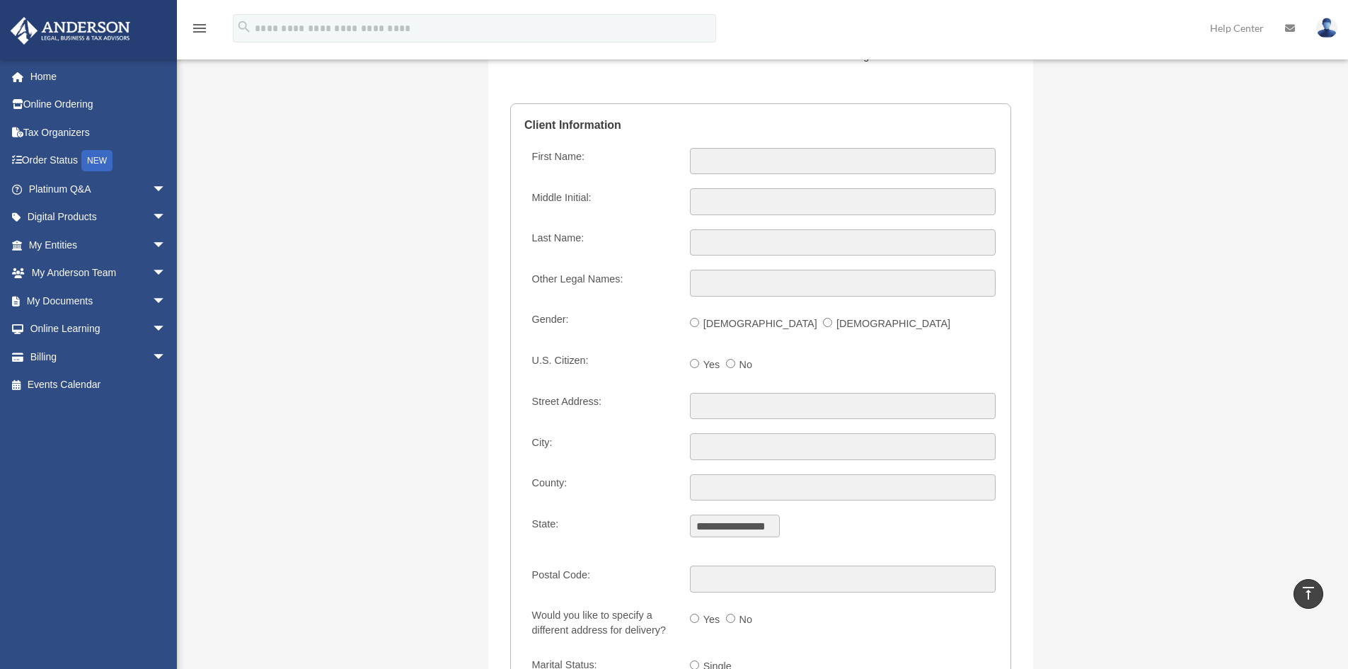
scroll to position [1698, 0]
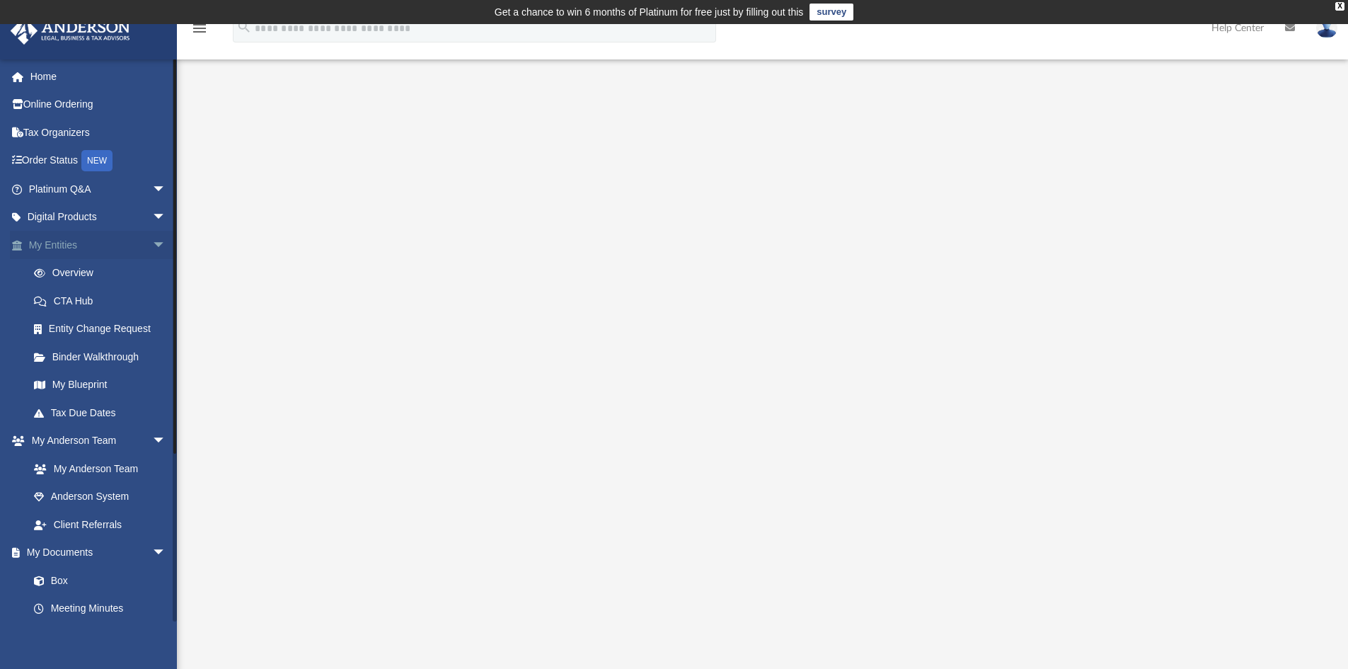
click at [152, 238] on span "arrow_drop_down" at bounding box center [166, 245] width 28 height 29
click at [152, 268] on span "arrow_drop_down" at bounding box center [166, 273] width 28 height 29
click at [155, 301] on span "arrow_drop_down" at bounding box center [166, 301] width 28 height 29
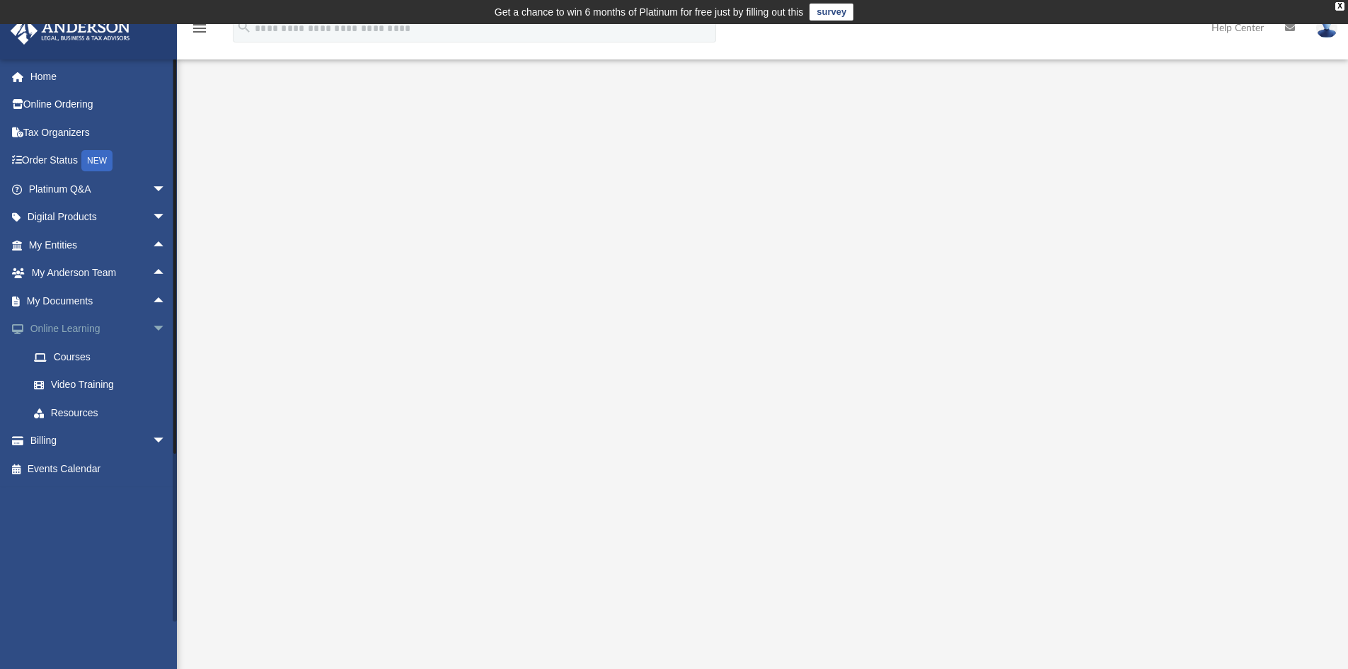
click at [154, 330] on span "arrow_drop_down" at bounding box center [166, 329] width 28 height 29
click at [152, 222] on span "arrow_drop_down" at bounding box center [166, 217] width 28 height 29
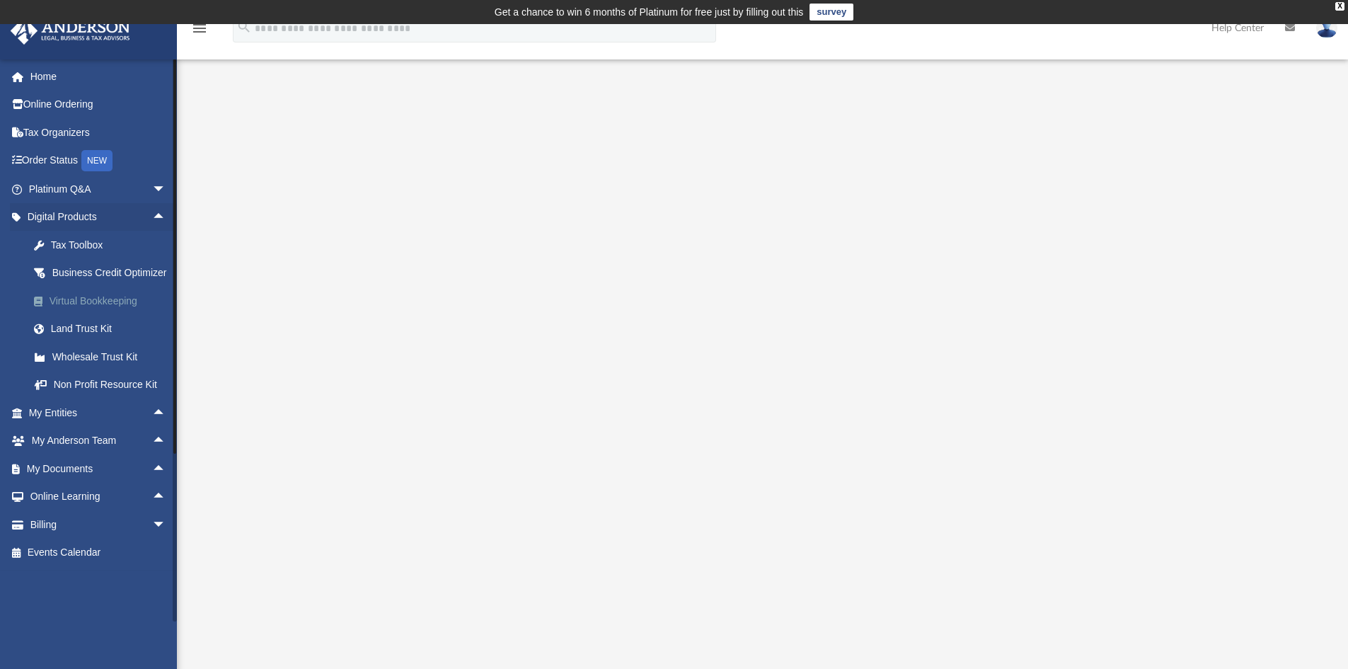
click at [126, 310] on div "Virtual Bookkeeping" at bounding box center [110, 301] width 120 height 18
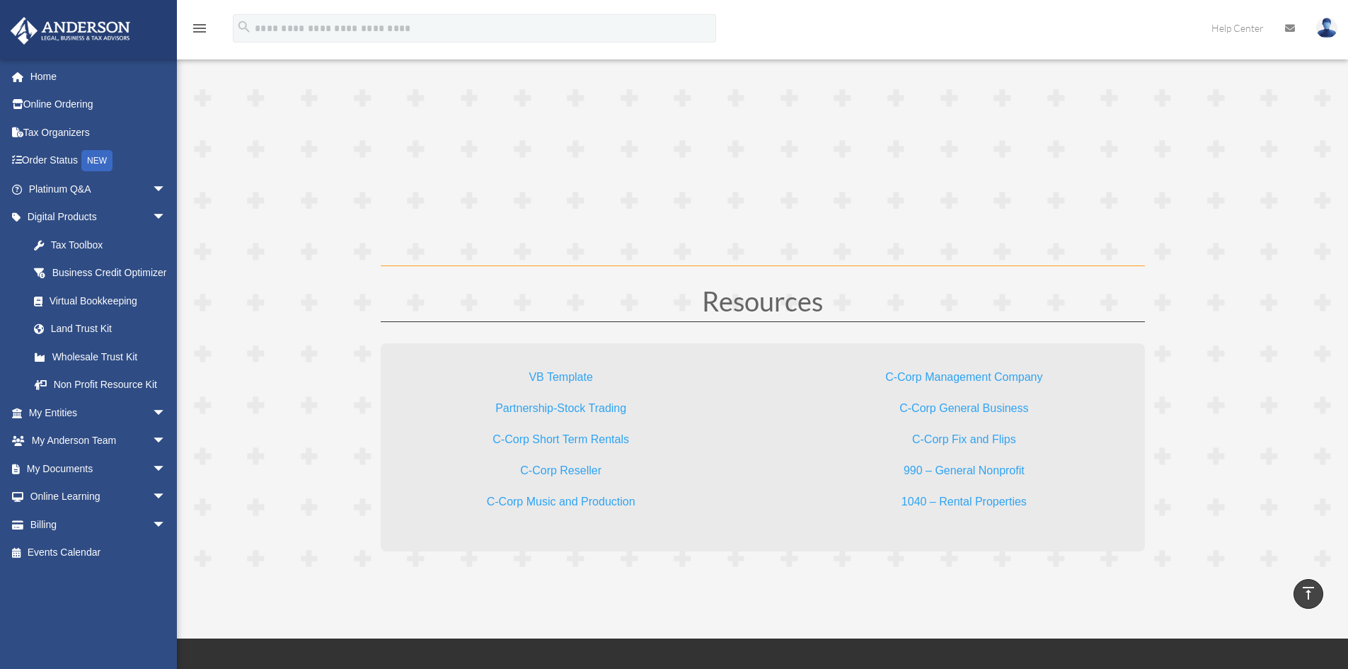
scroll to position [4246, 0]
